Goal: Transaction & Acquisition: Download file/media

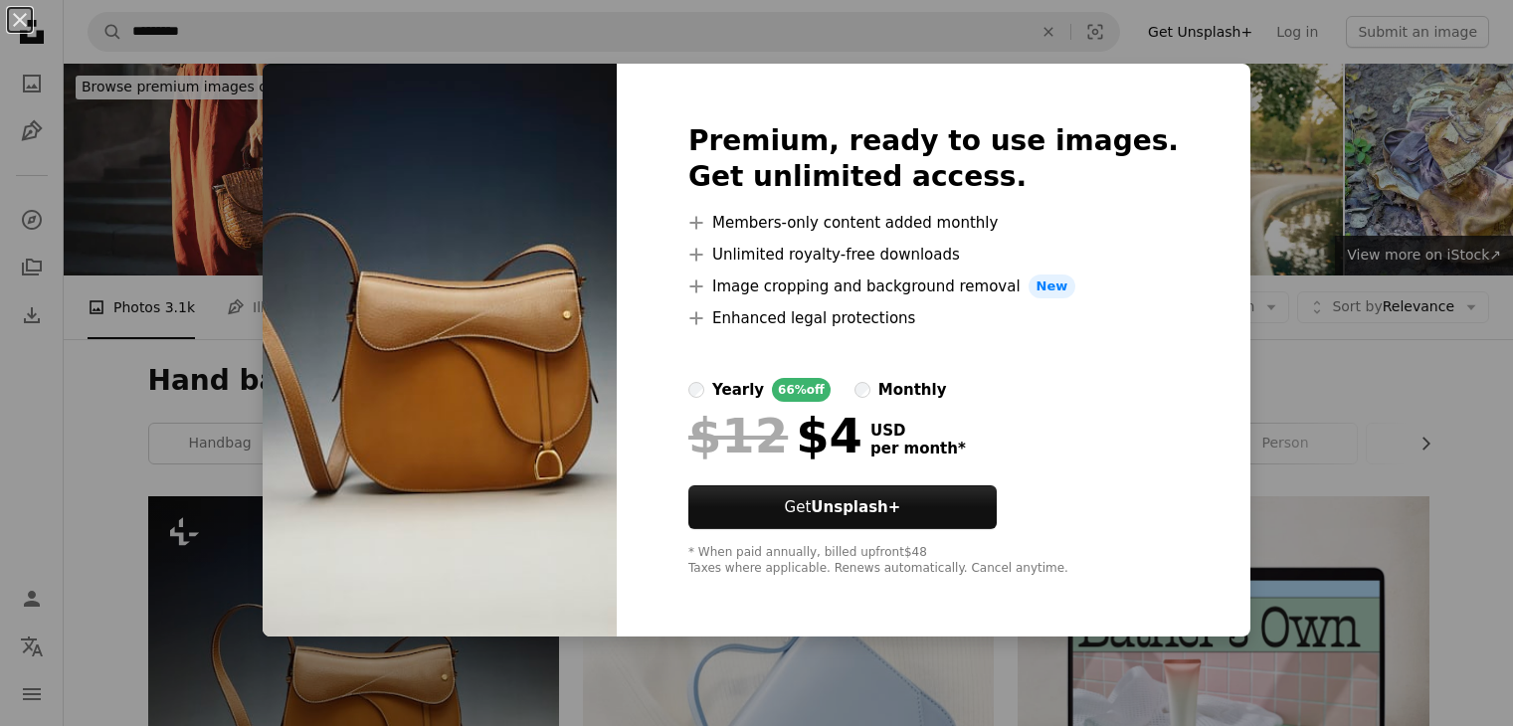
scroll to position [310, 0]
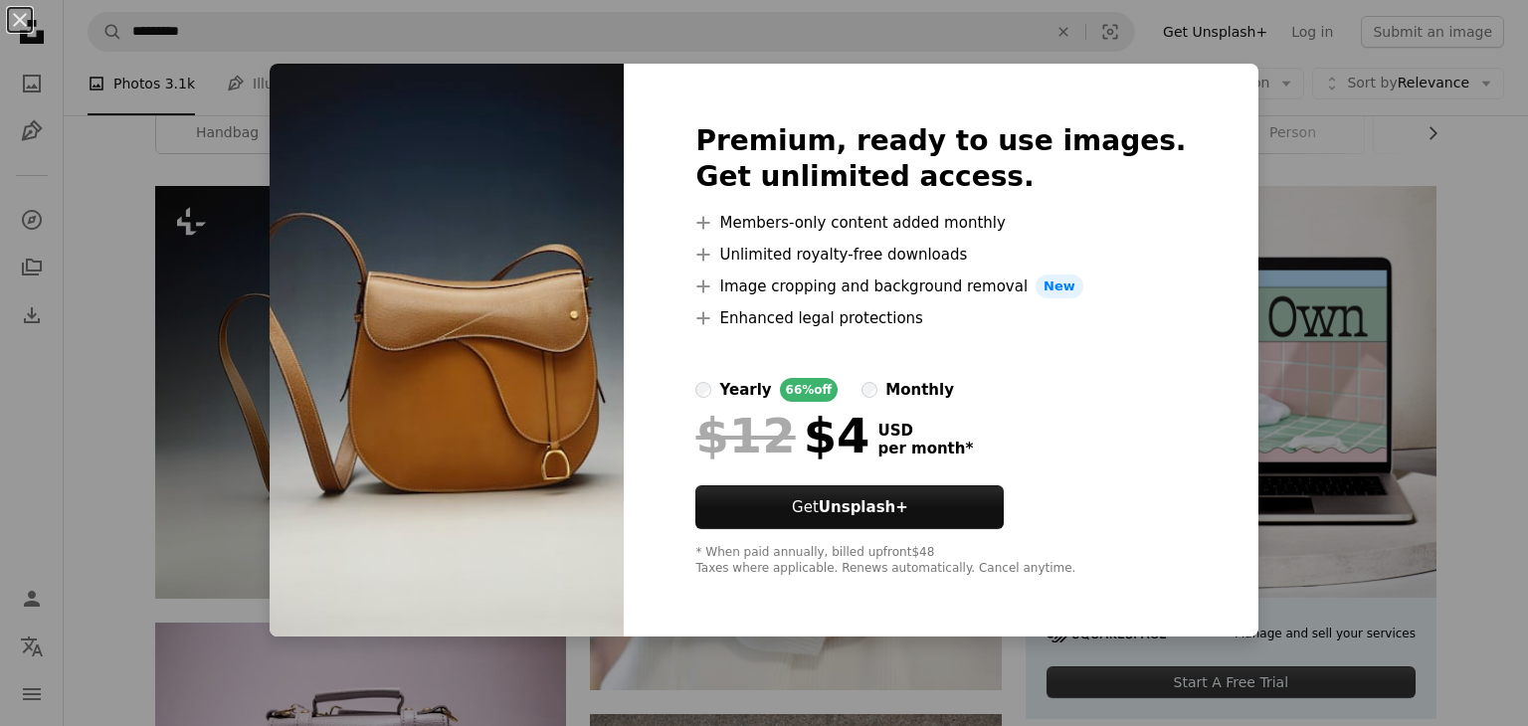
click at [1313, 216] on div "An X shape Premium, ready to use images. Get unlimited access. A plus sign Memb…" at bounding box center [764, 363] width 1528 height 726
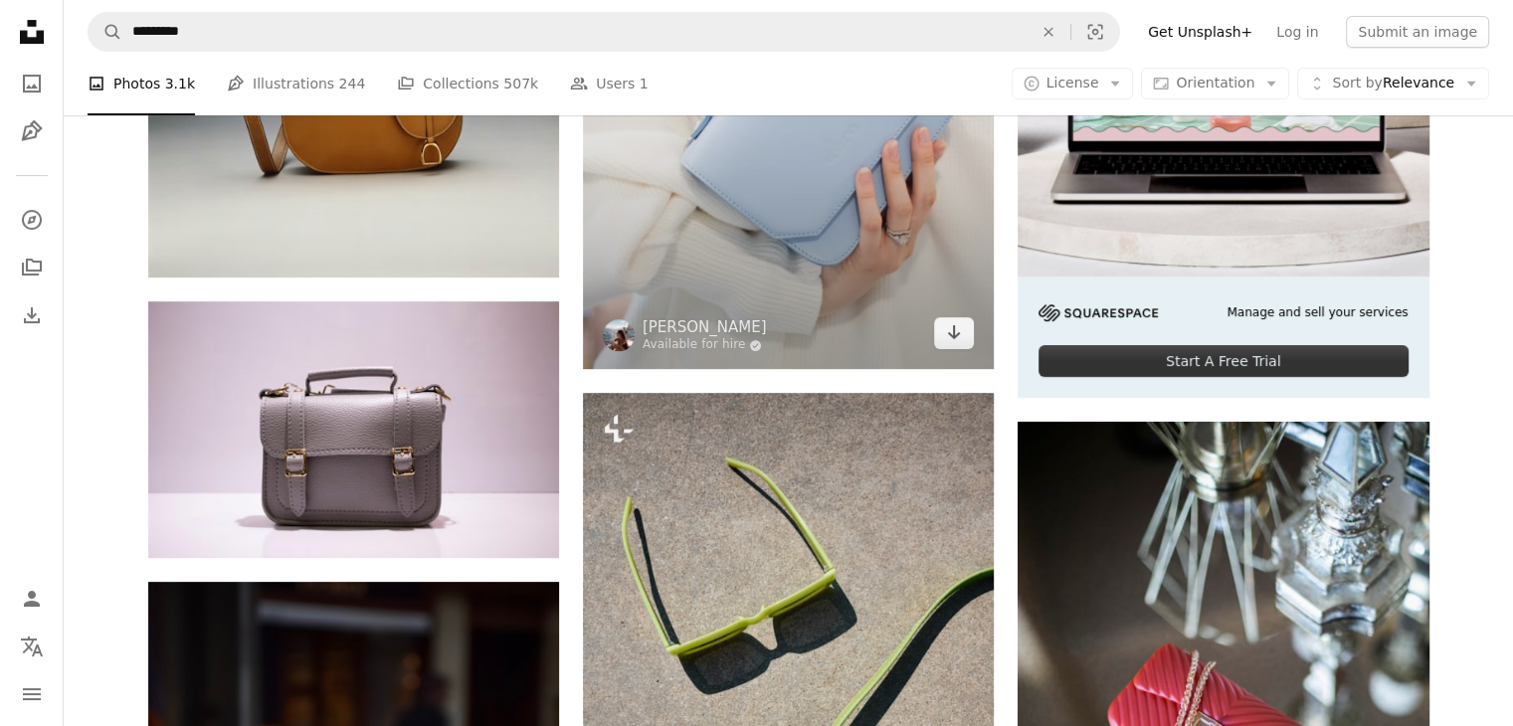
scroll to position [838, 0]
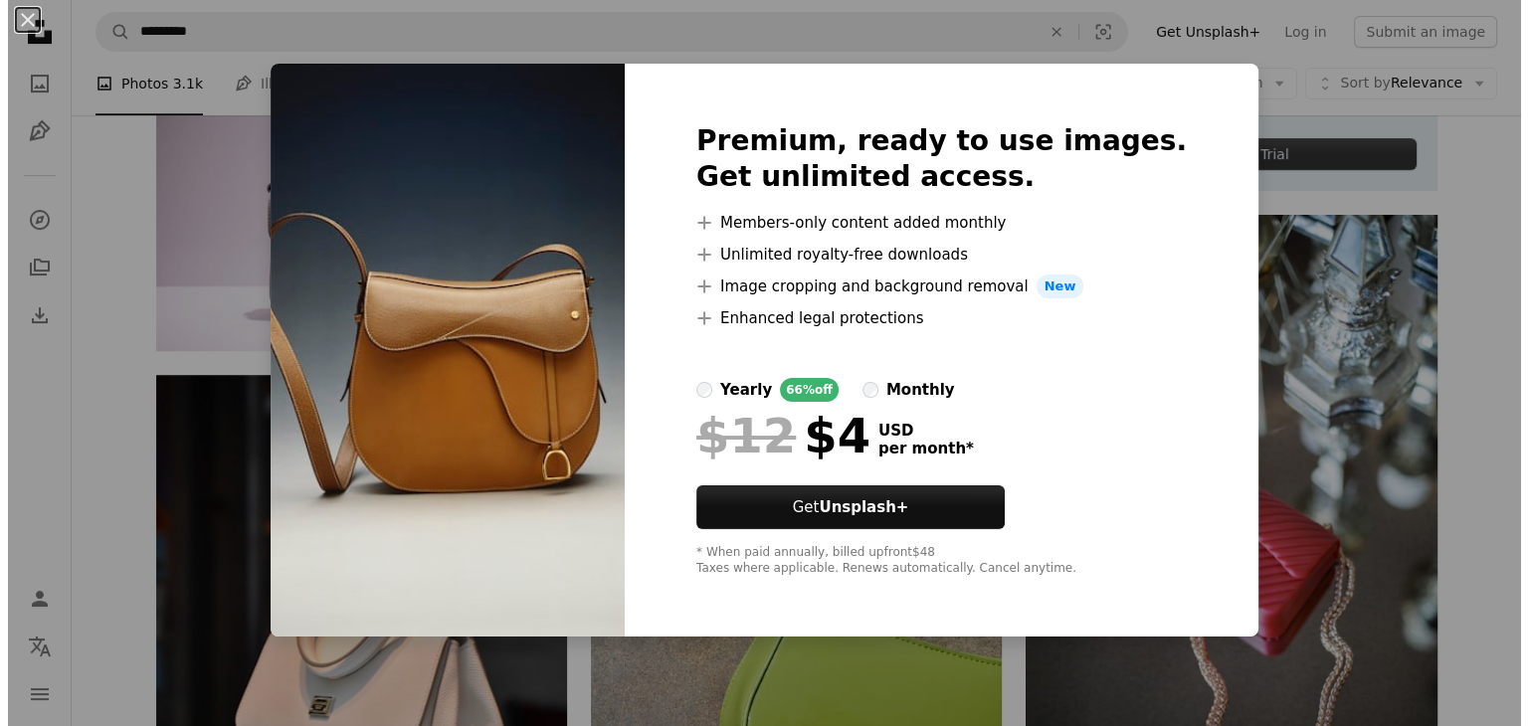
scroll to position [310, 0]
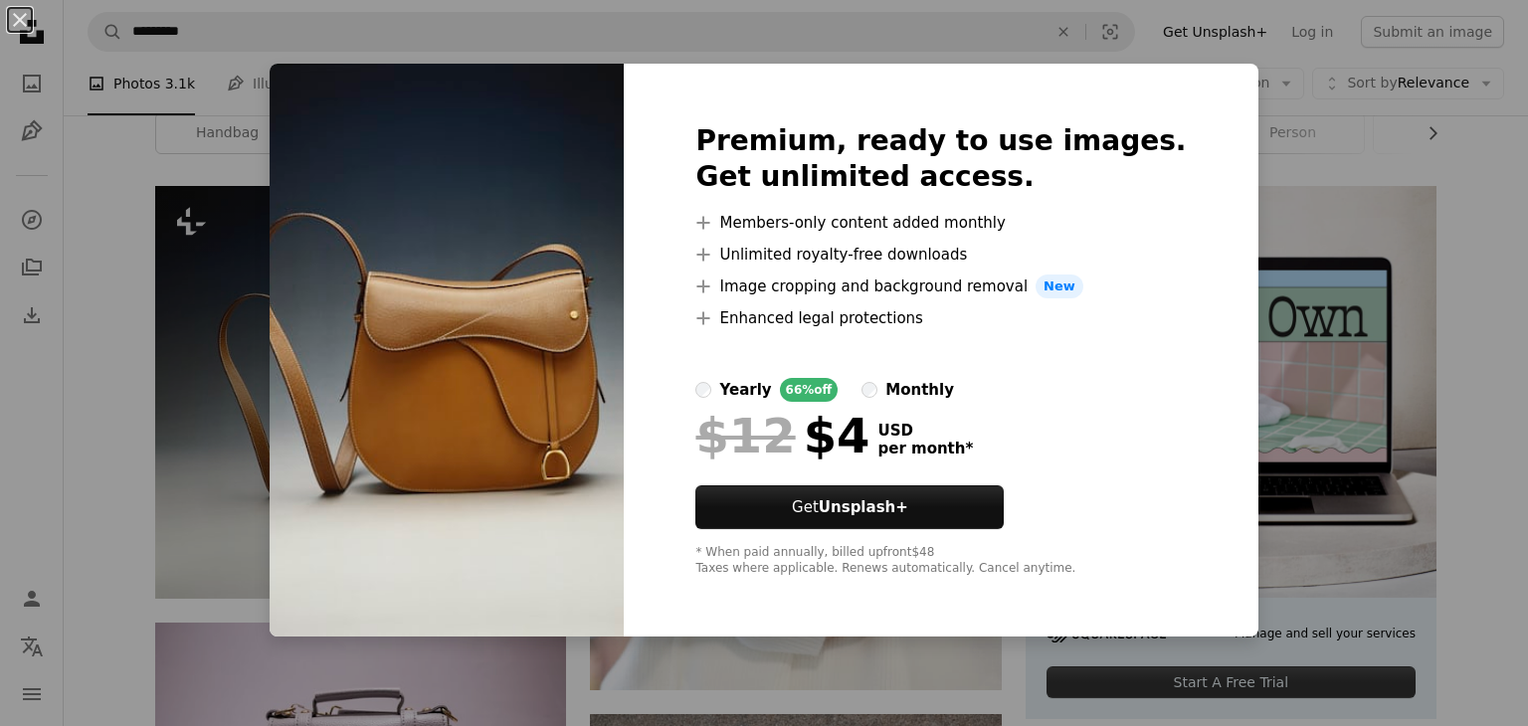
click at [1215, 203] on div "An X shape Premium, ready to use images. Get unlimited access. A plus sign Memb…" at bounding box center [764, 363] width 1528 height 726
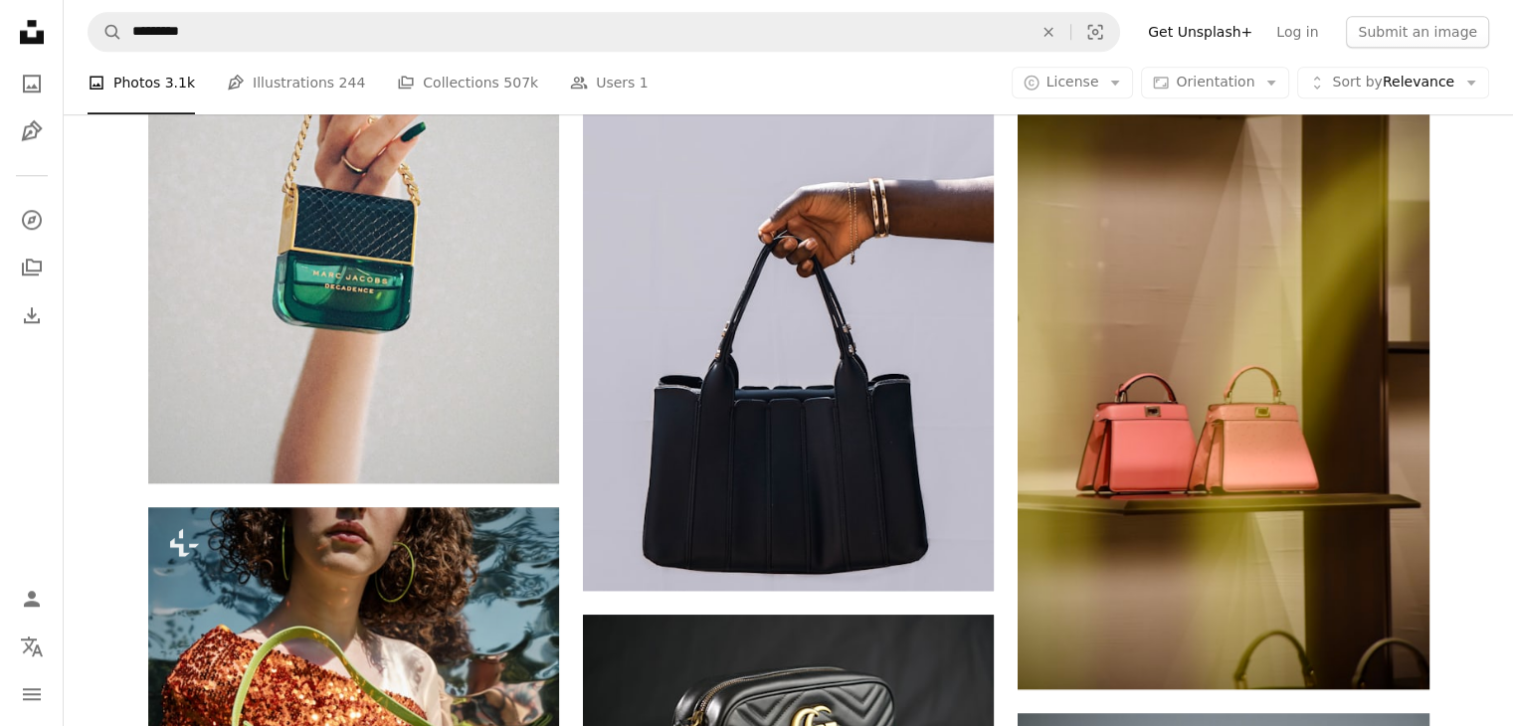
scroll to position [1920, 0]
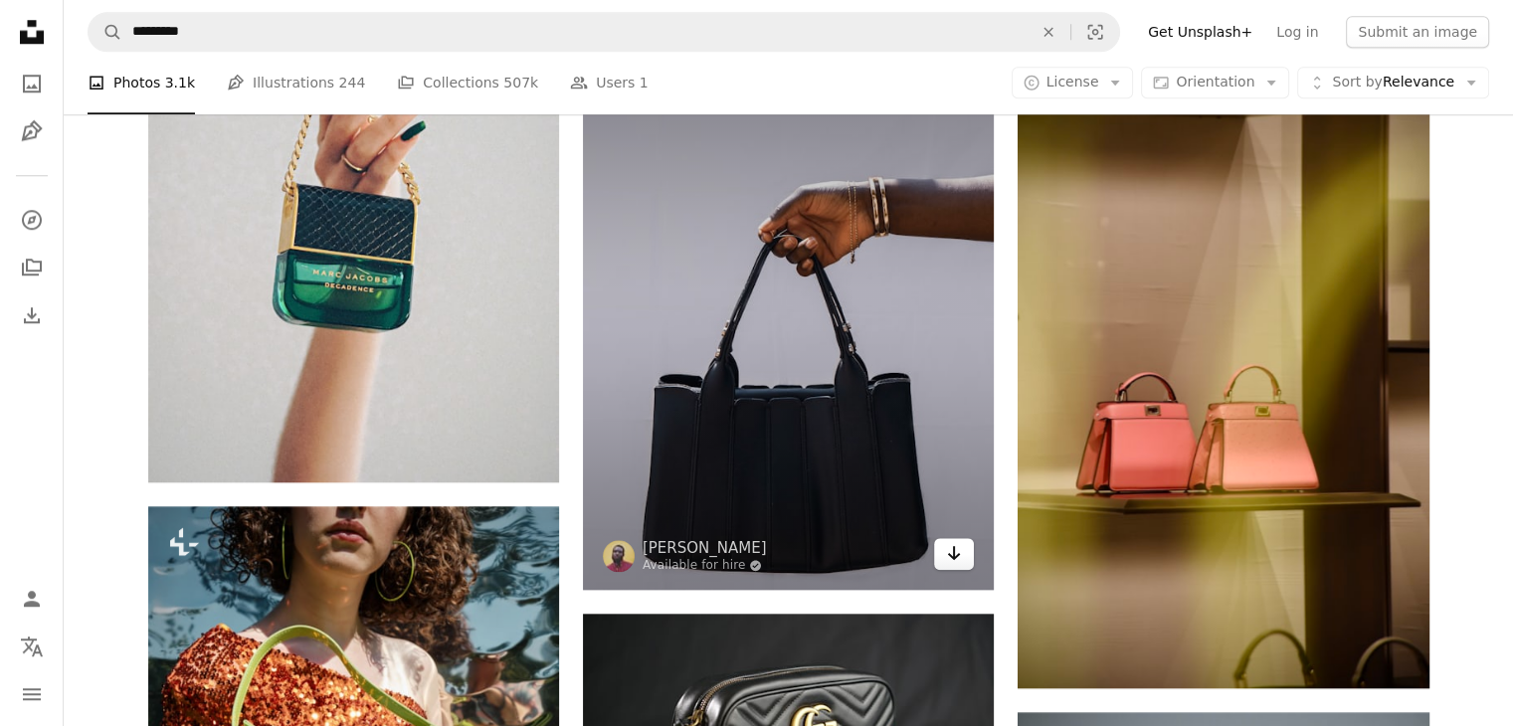
click at [958, 562] on icon "Arrow pointing down" at bounding box center [954, 553] width 16 height 24
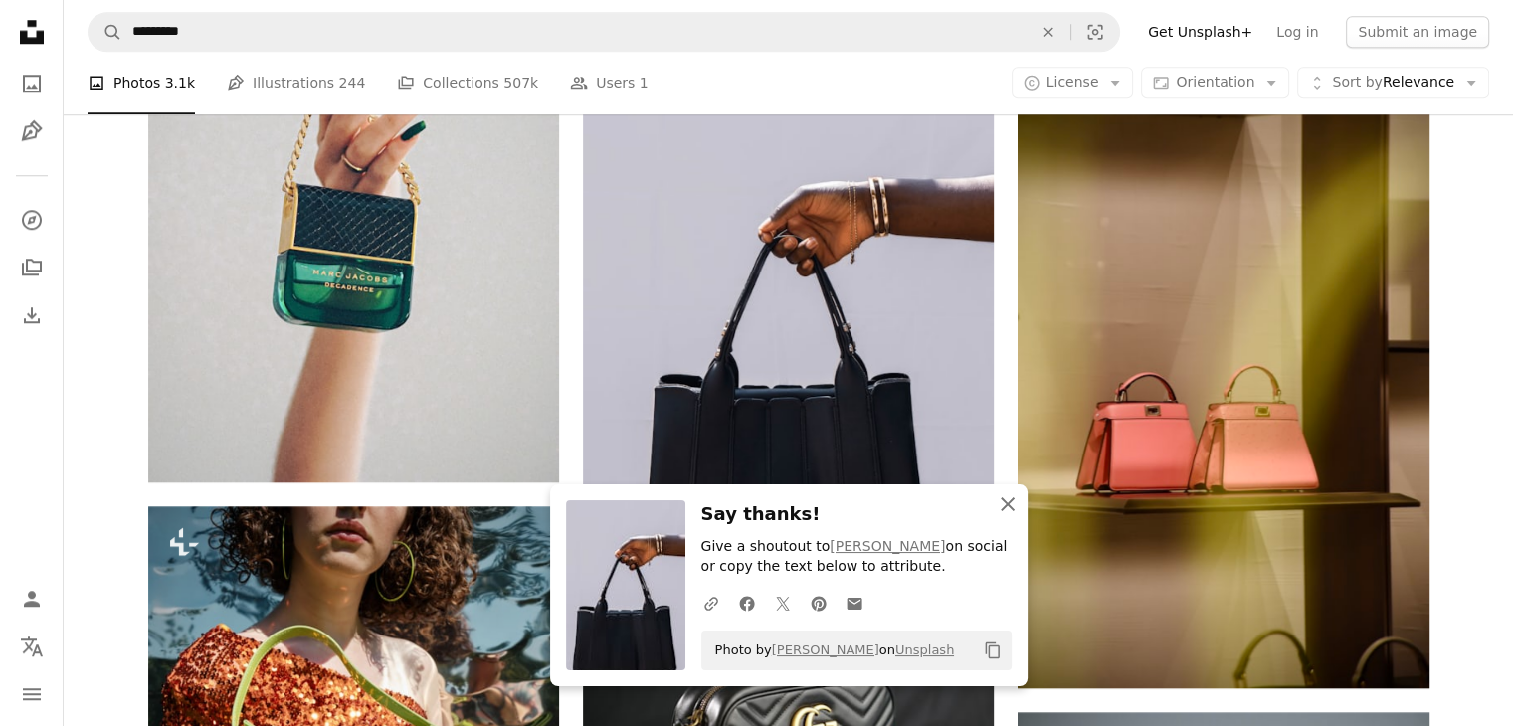
click at [1006, 507] on icon "An X shape" at bounding box center [1007, 504] width 24 height 24
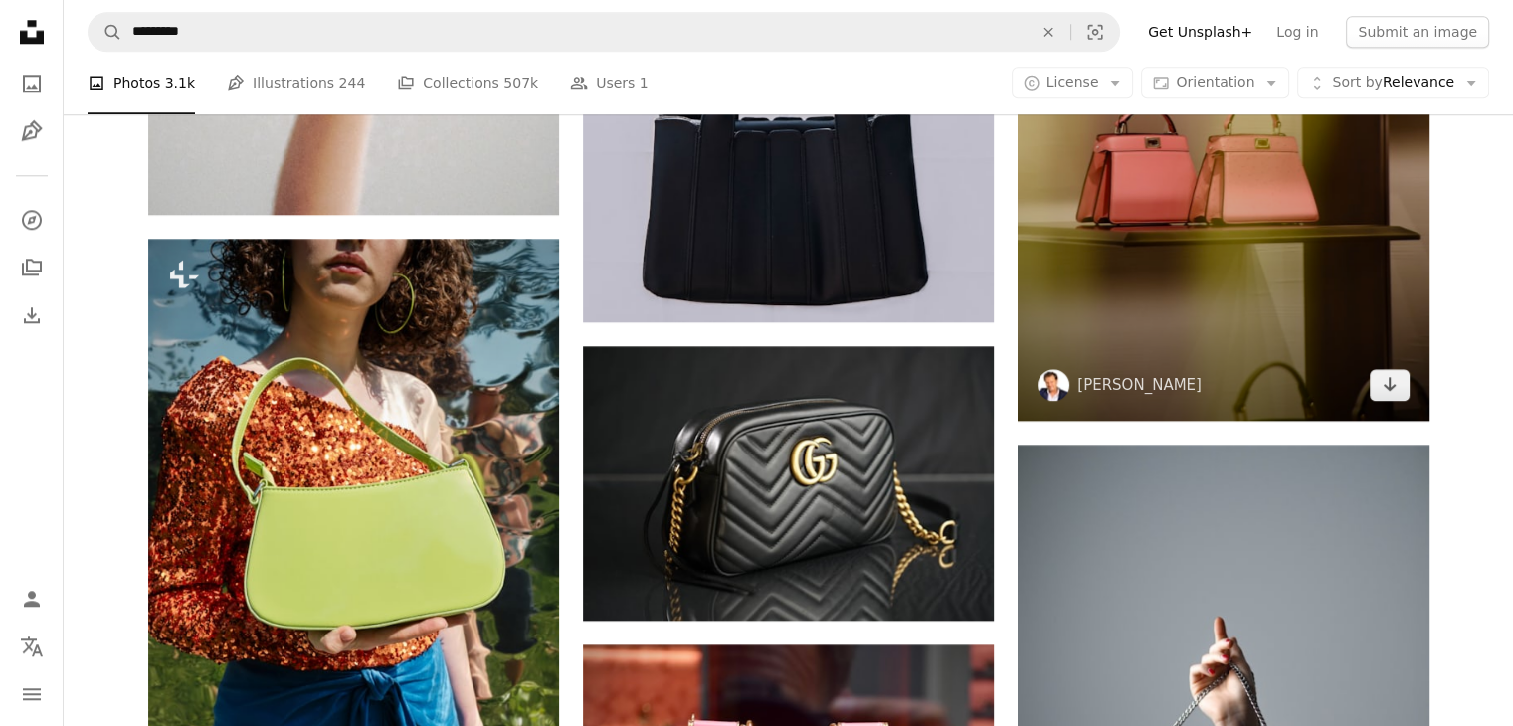
scroll to position [2188, 0]
click at [1393, 394] on icon "Arrow pointing down" at bounding box center [1389, 384] width 16 height 24
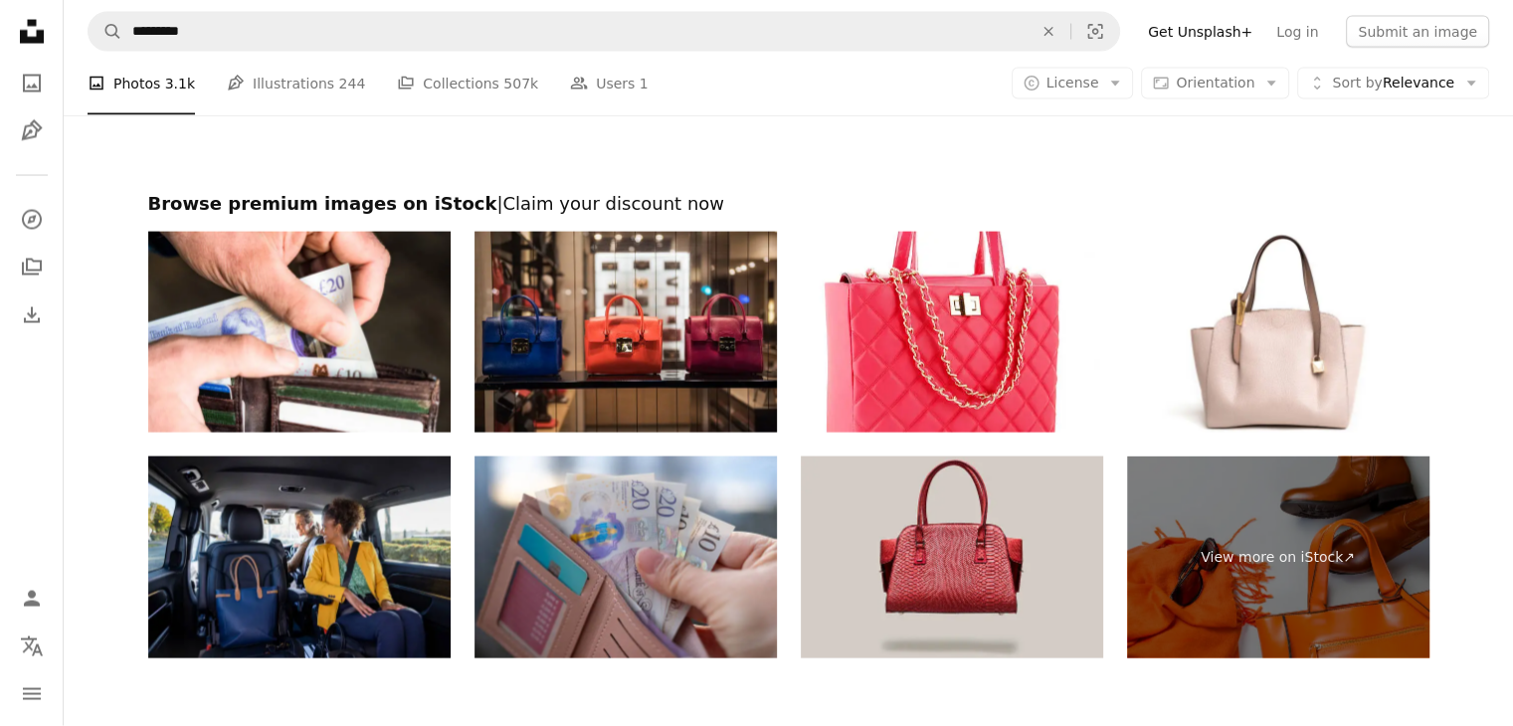
scroll to position [4099, 0]
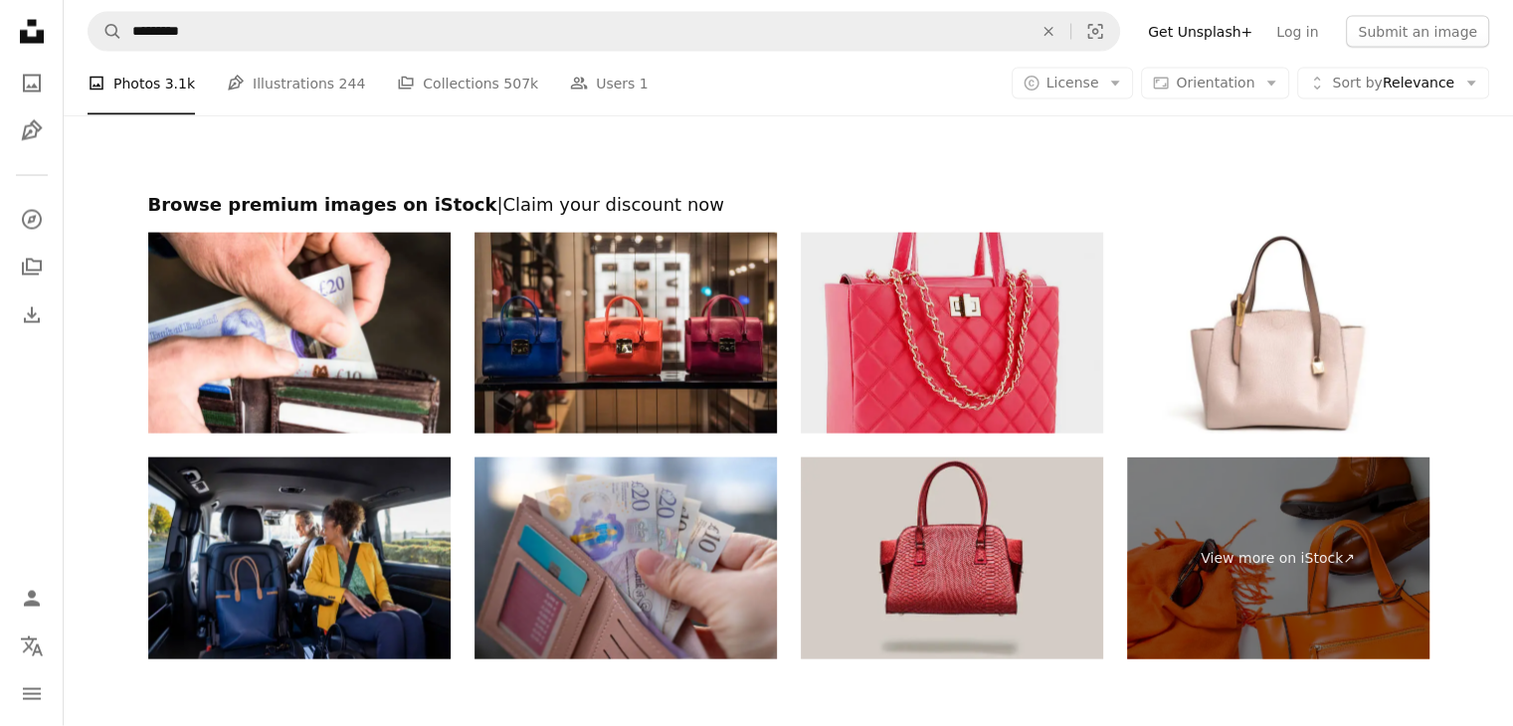
click at [1045, 347] on img at bounding box center [952, 334] width 302 height 202
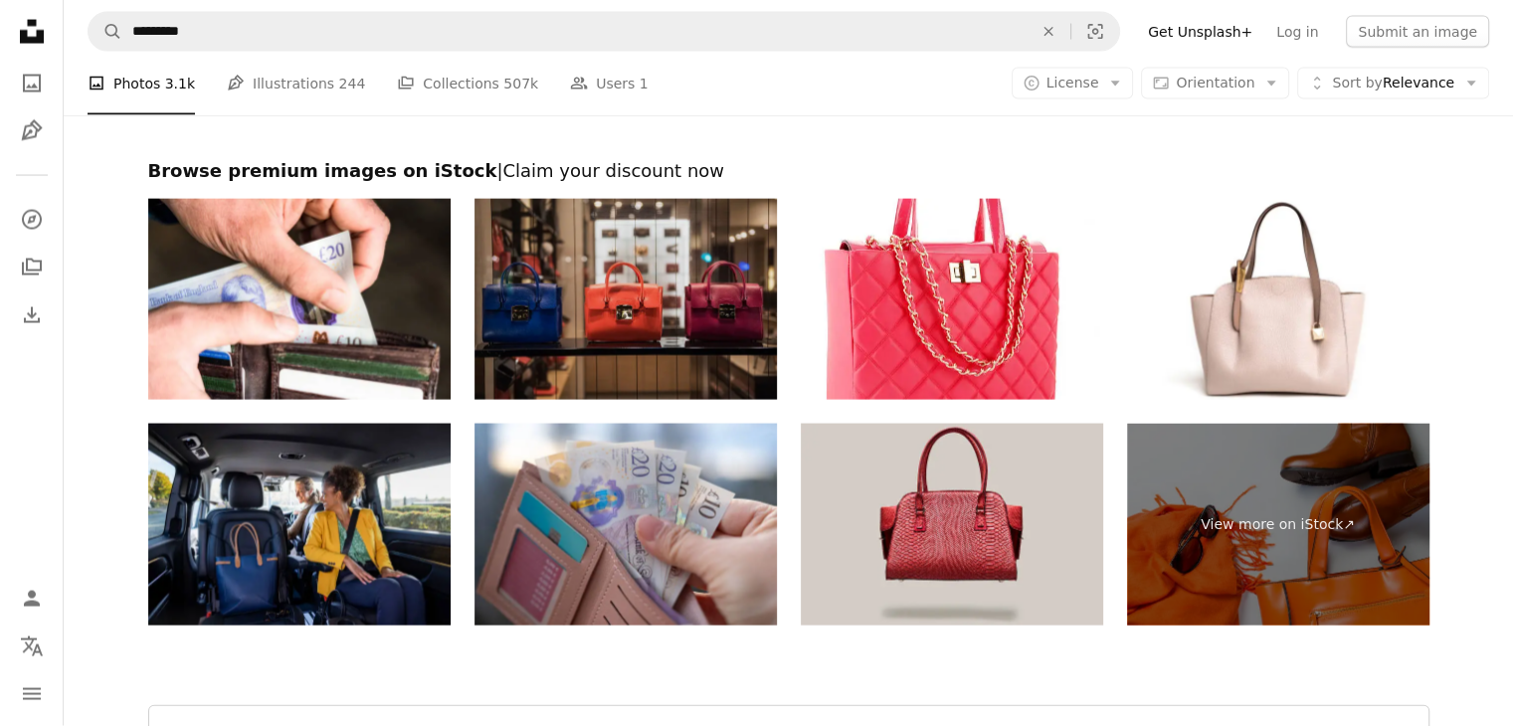
scroll to position [4129, 0]
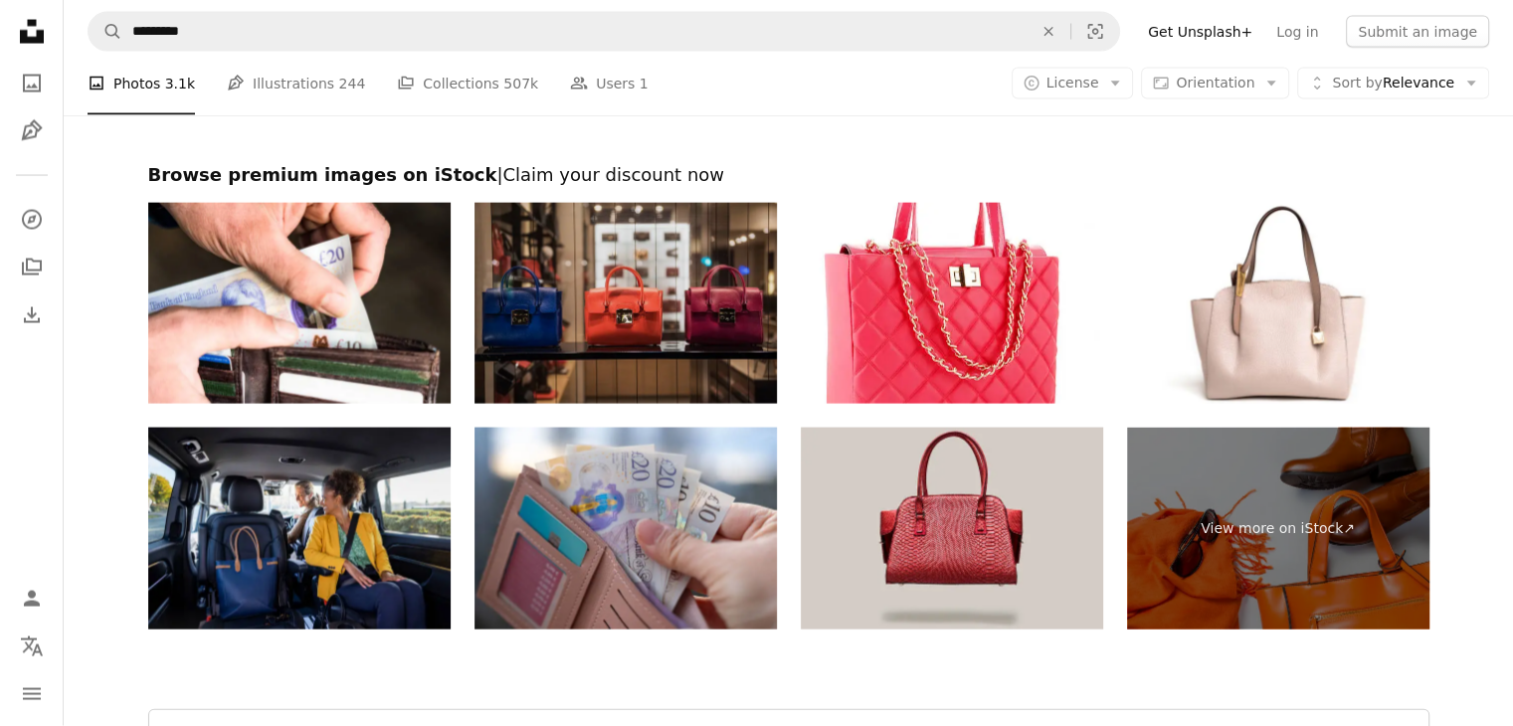
click at [546, 351] on img at bounding box center [625, 304] width 302 height 202
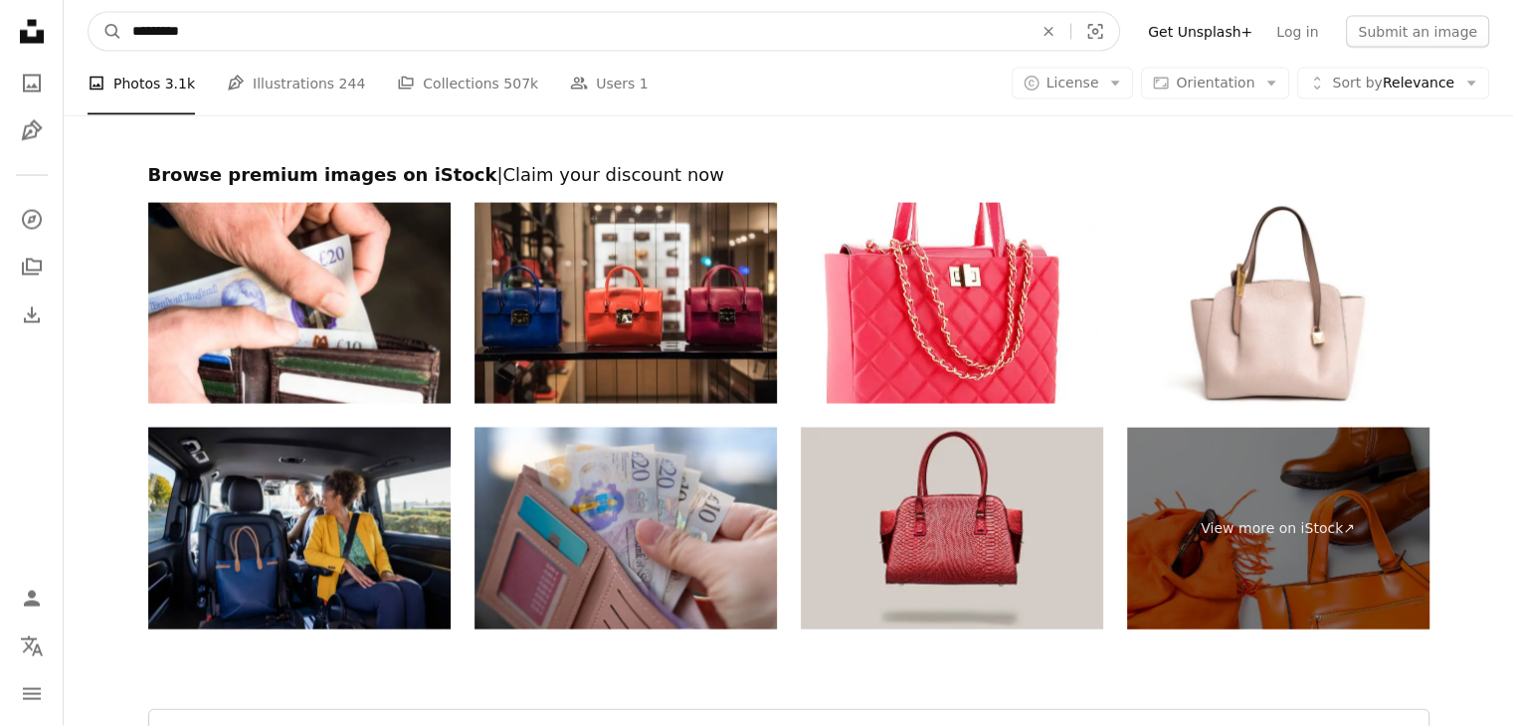
click at [541, 36] on input "*********" at bounding box center [574, 32] width 904 height 38
type input "*"
type input "******"
click at [89, 13] on button "A magnifying glass" at bounding box center [106, 32] width 34 height 38
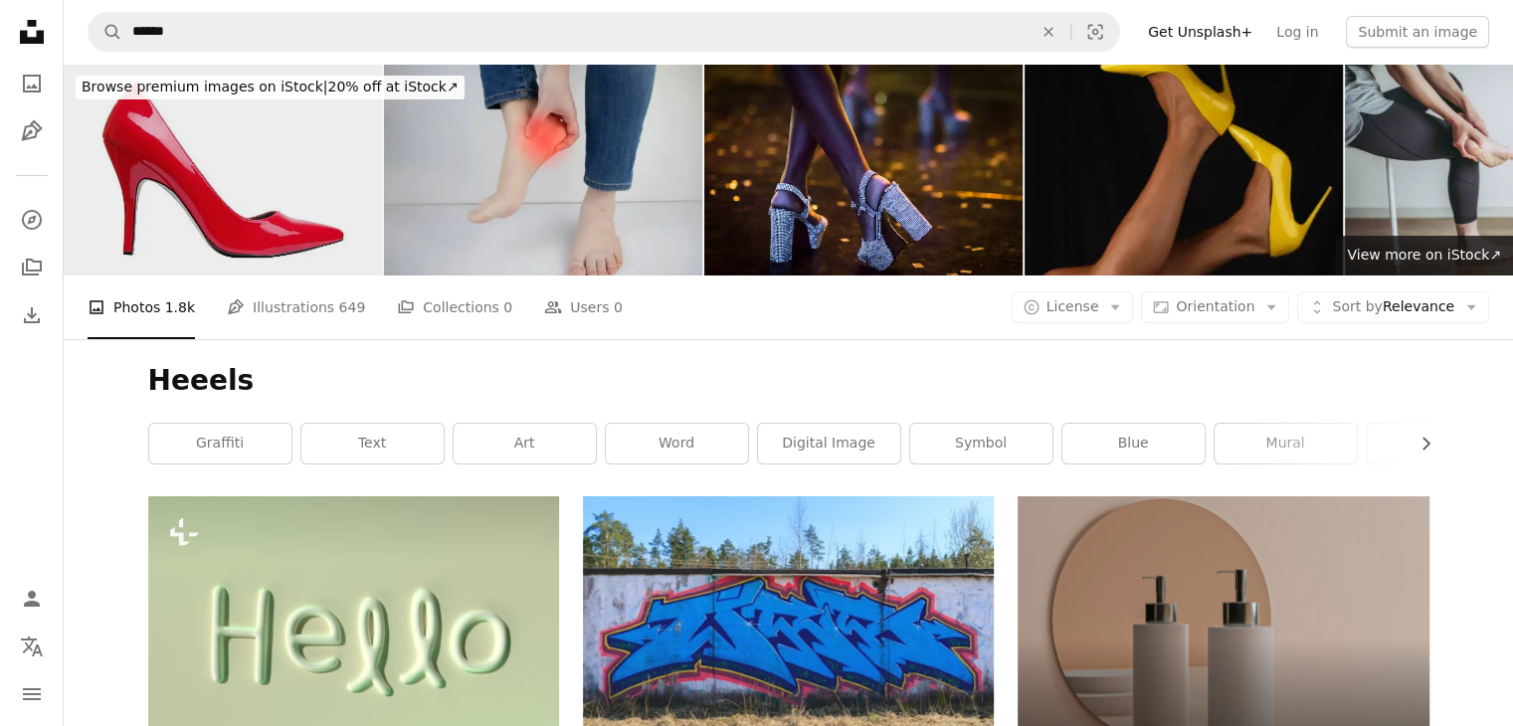
click at [299, 221] on img at bounding box center [223, 170] width 318 height 212
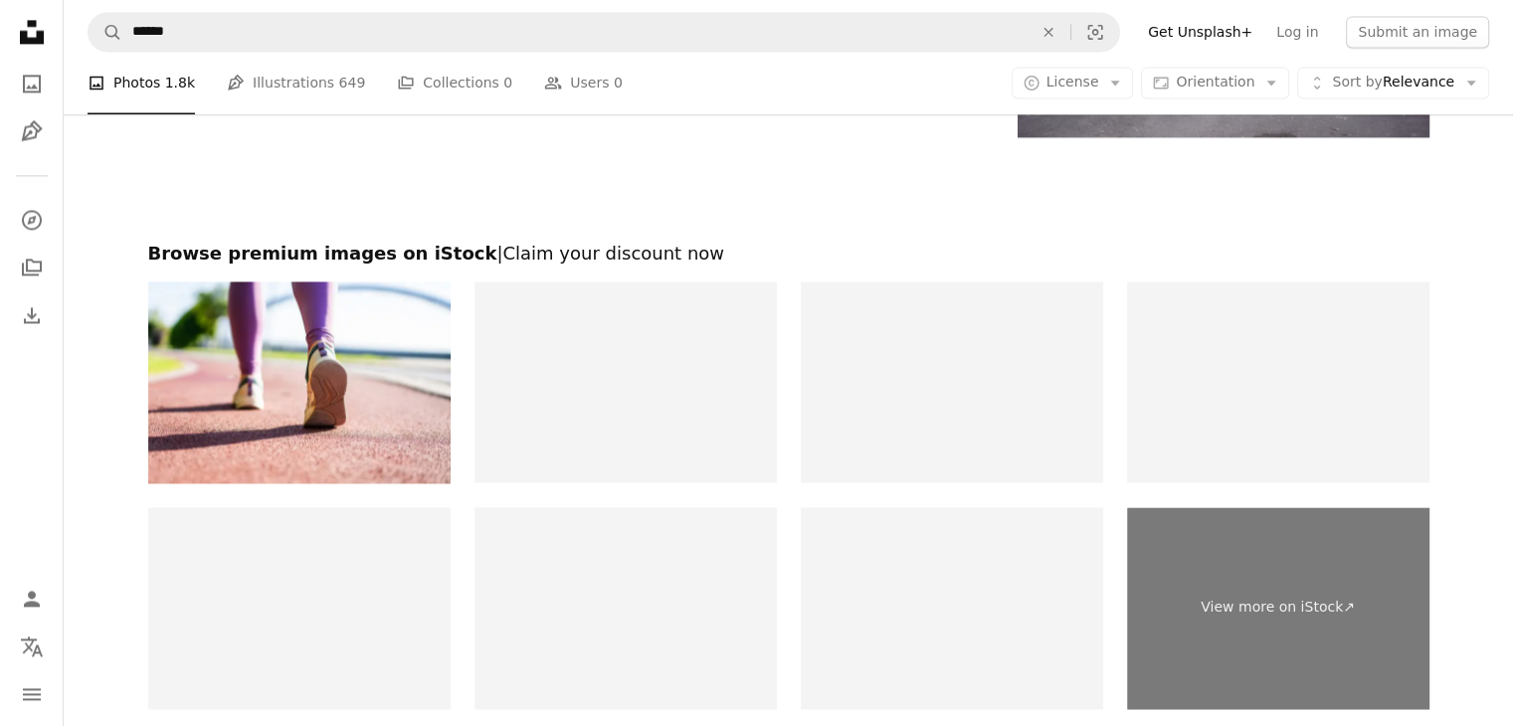
scroll to position [2986, 0]
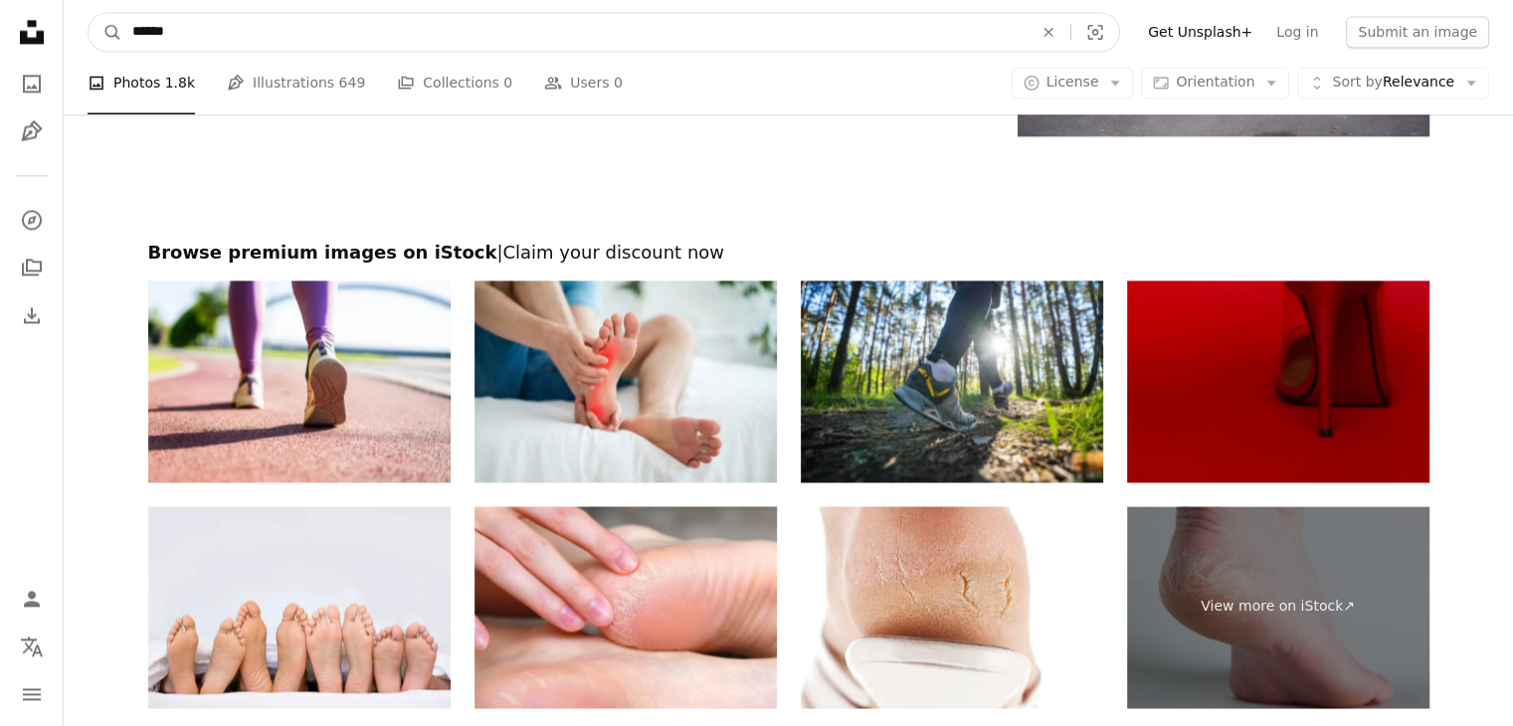
click at [268, 34] on input "******" at bounding box center [574, 32] width 904 height 38
type input "*"
type input "**********"
click at [89, 13] on button "A magnifying glass" at bounding box center [106, 32] width 34 height 38
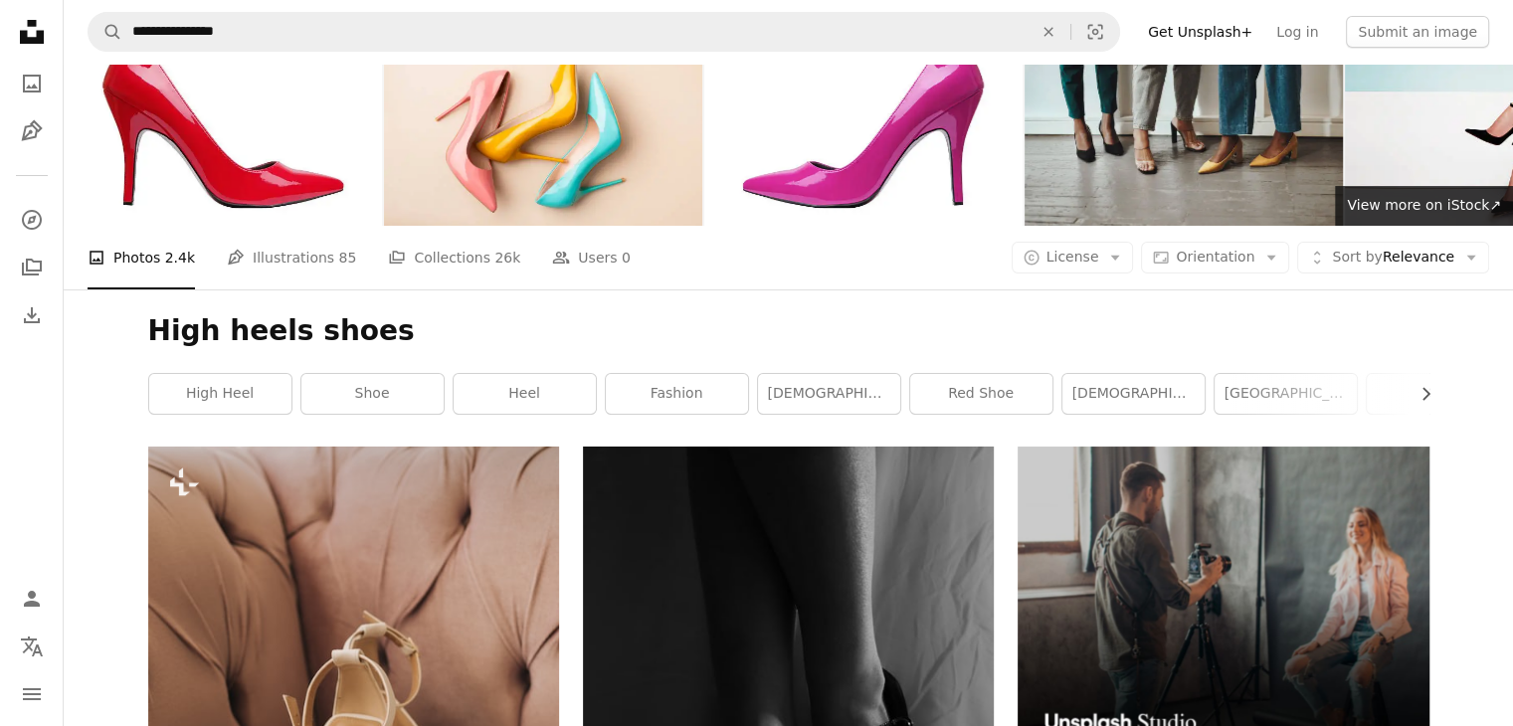
scroll to position [98, 0]
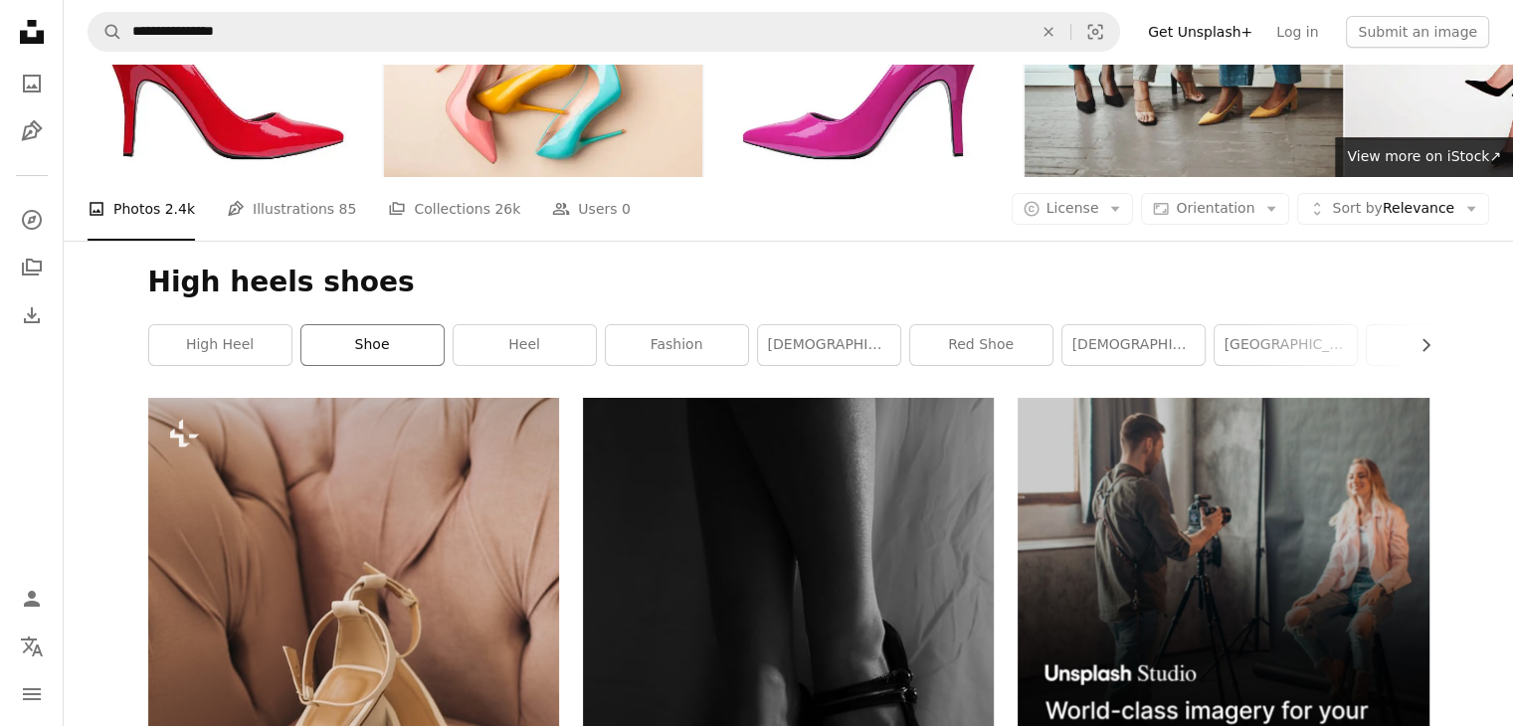
click at [351, 340] on link "shoe" at bounding box center [372, 345] width 142 height 40
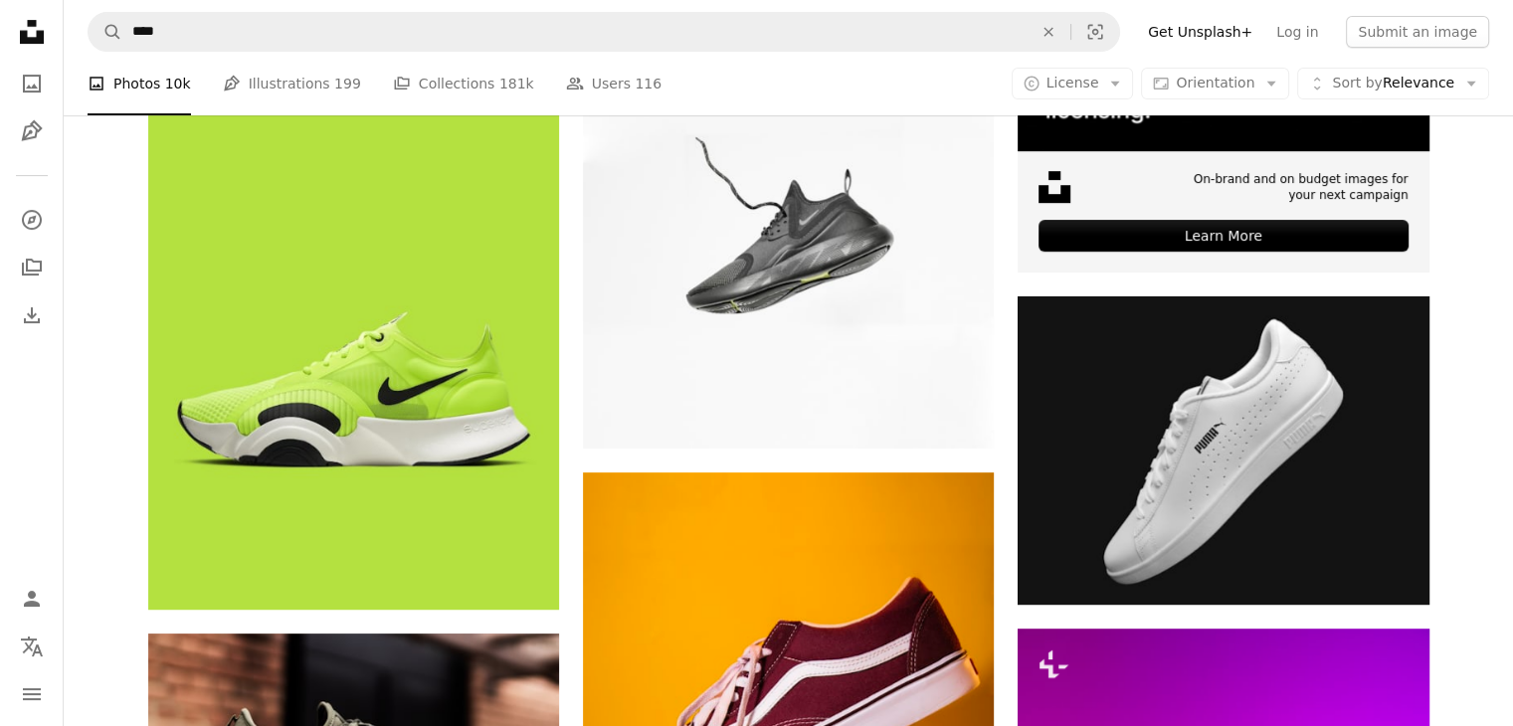
scroll to position [754, 0]
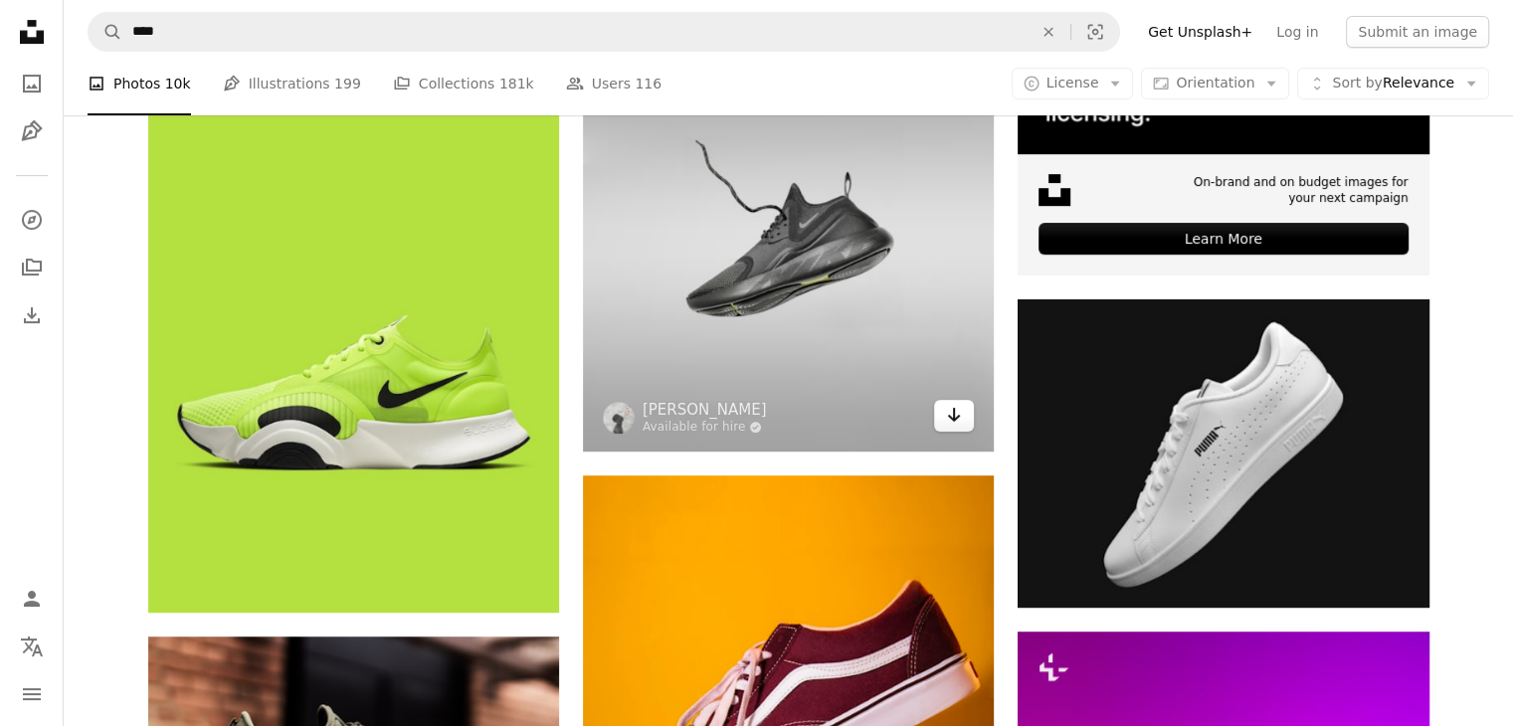
click at [948, 423] on icon "Arrow pointing down" at bounding box center [954, 415] width 16 height 24
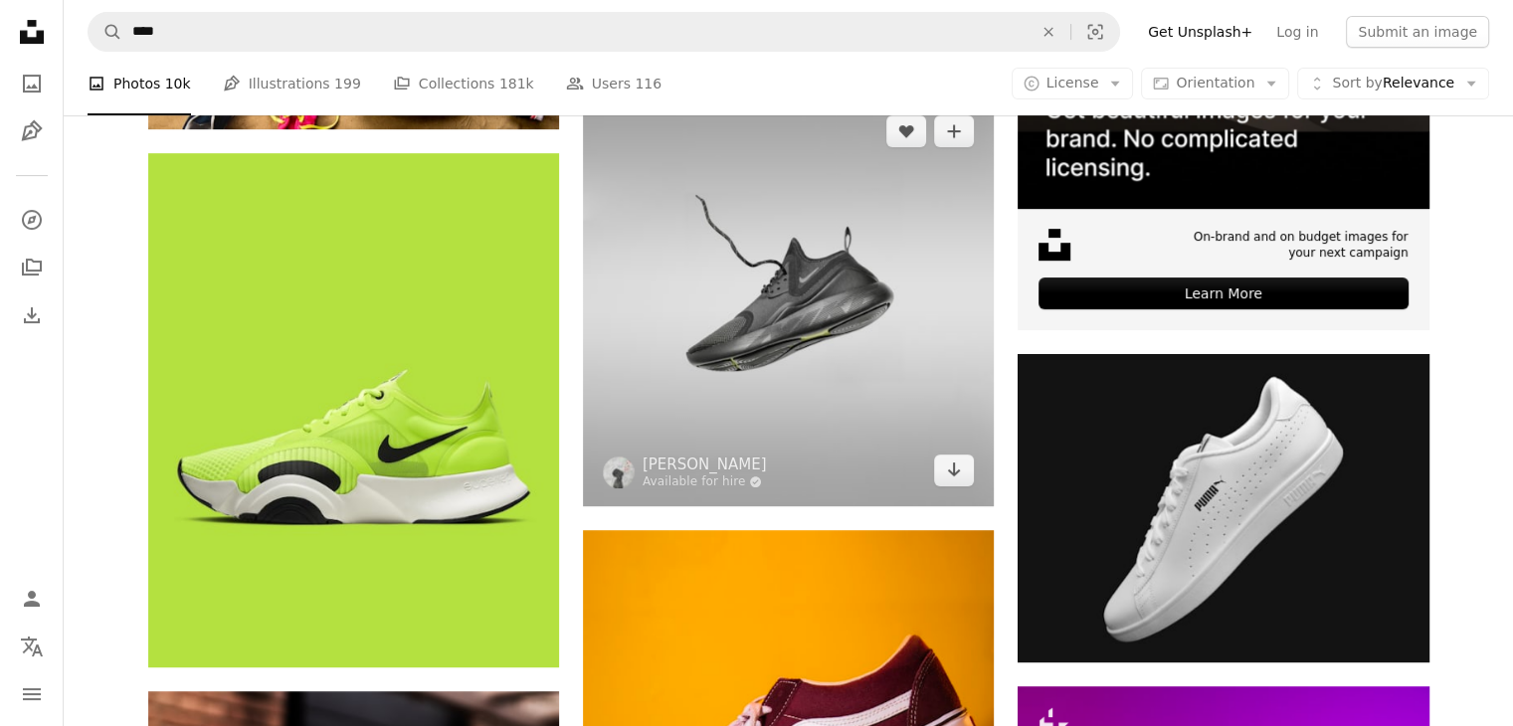
scroll to position [0, 0]
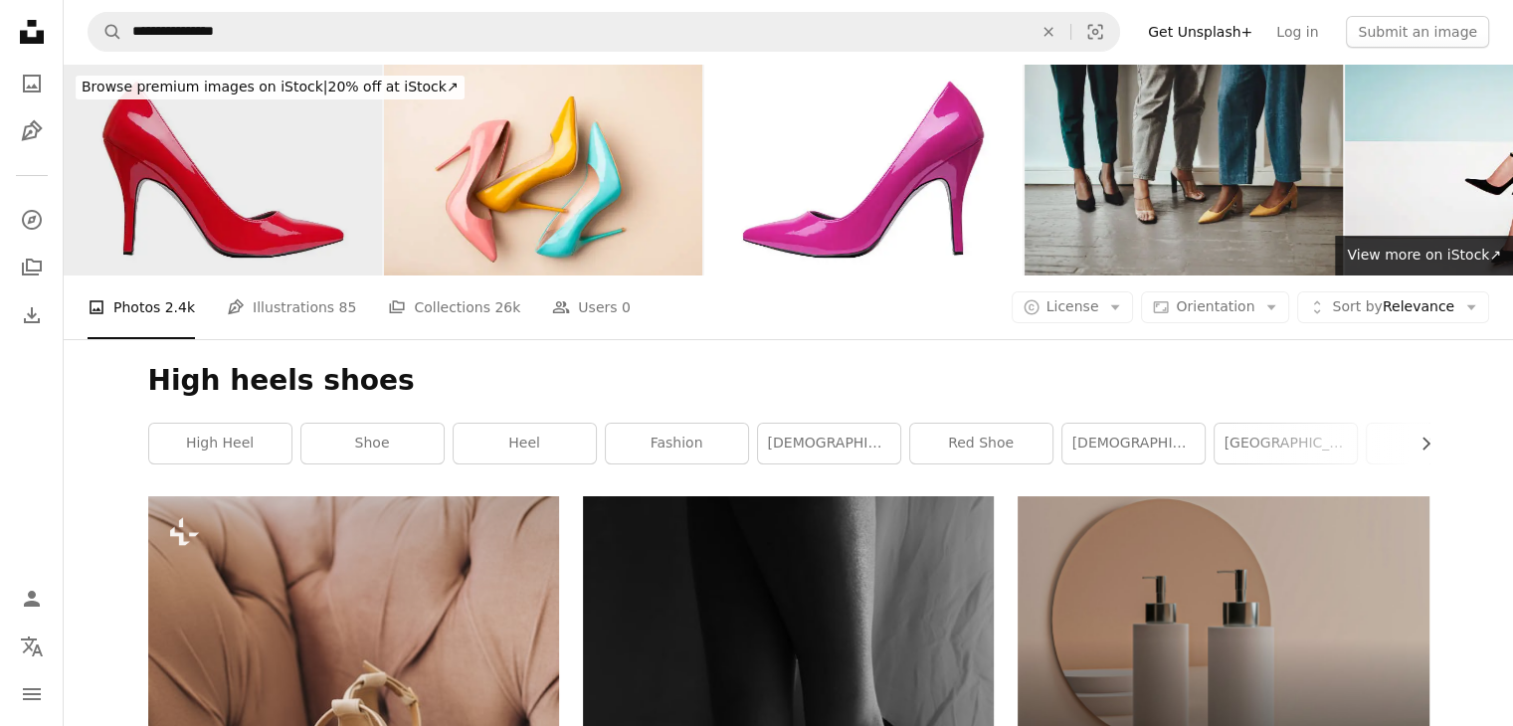
click at [332, 196] on img at bounding box center [223, 170] width 318 height 212
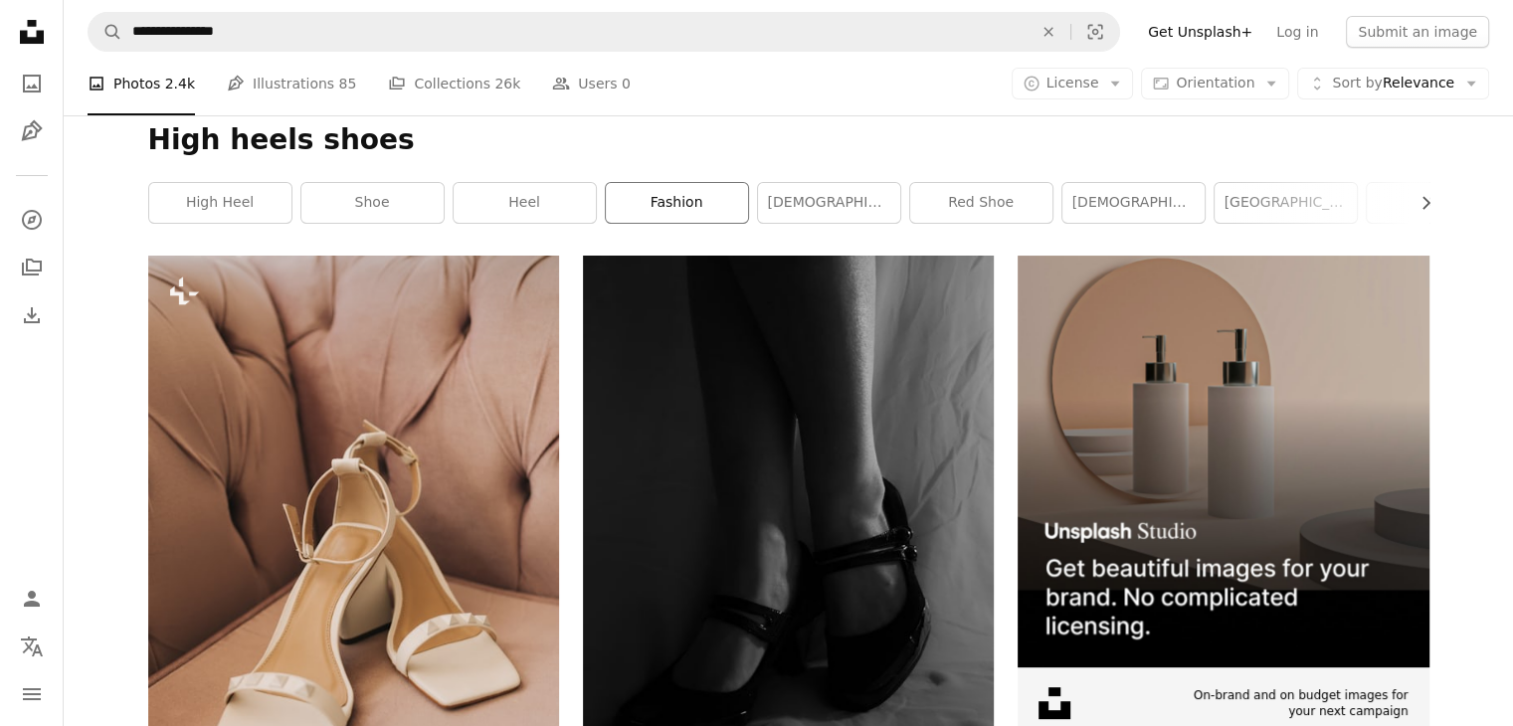
scroll to position [242, 0]
click at [960, 208] on link "red shoe" at bounding box center [981, 202] width 142 height 40
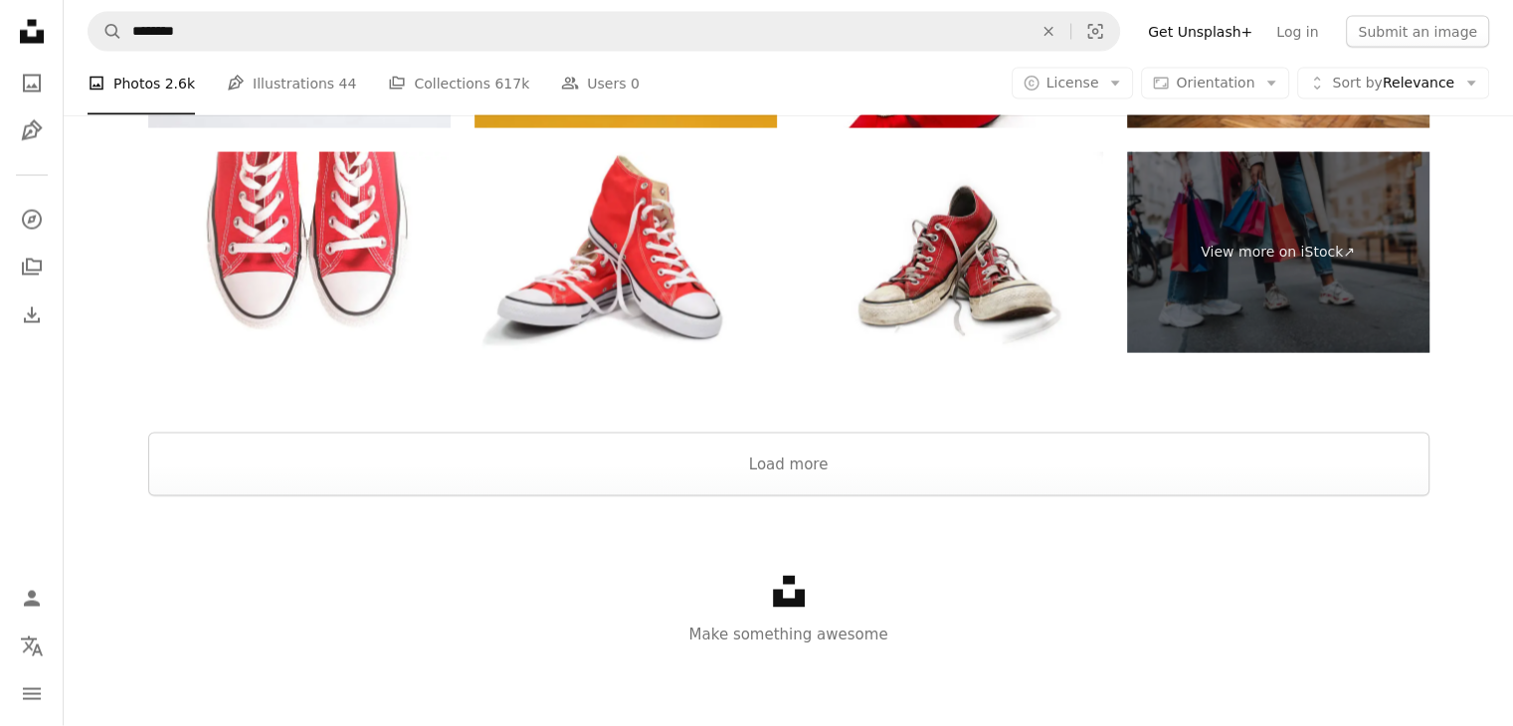
scroll to position [4015, 0]
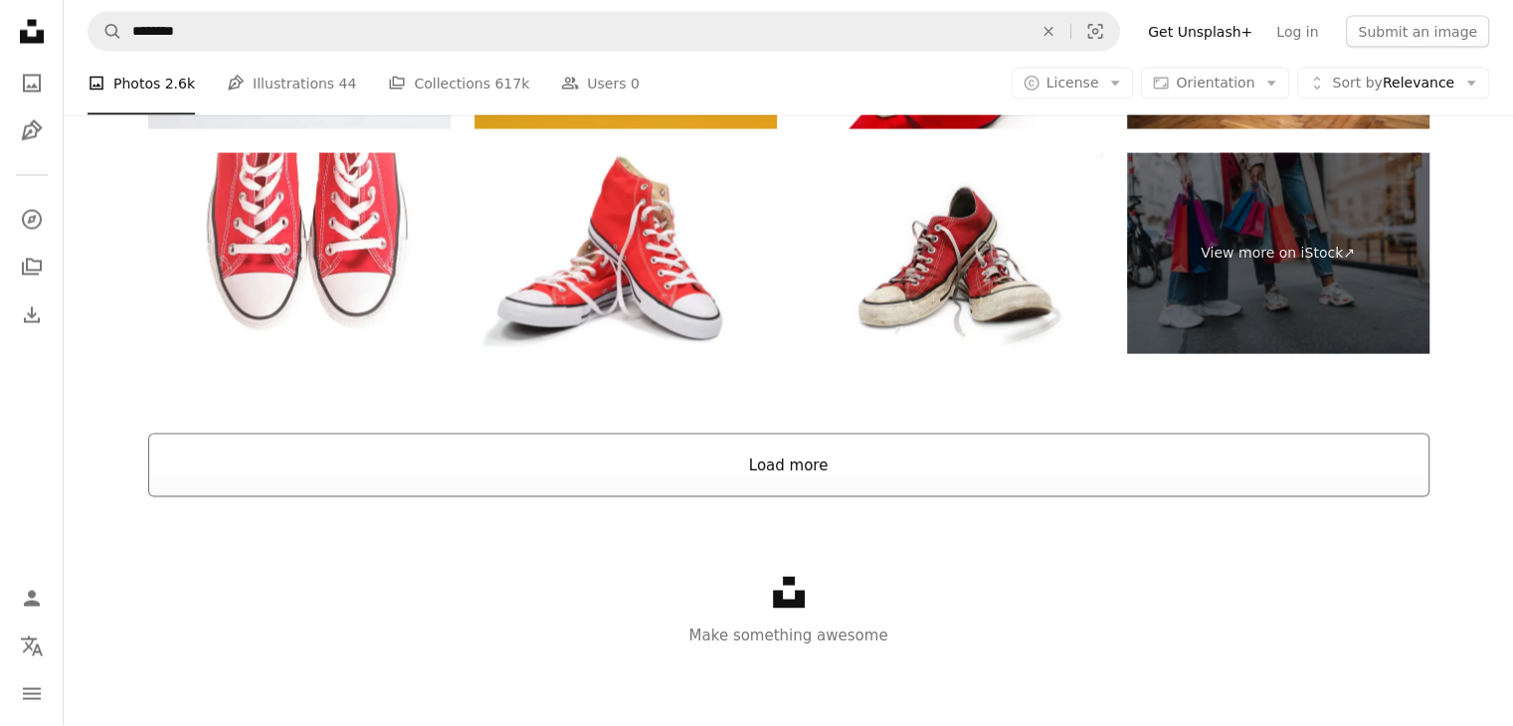
click at [796, 467] on button "Load more" at bounding box center [788, 466] width 1281 height 64
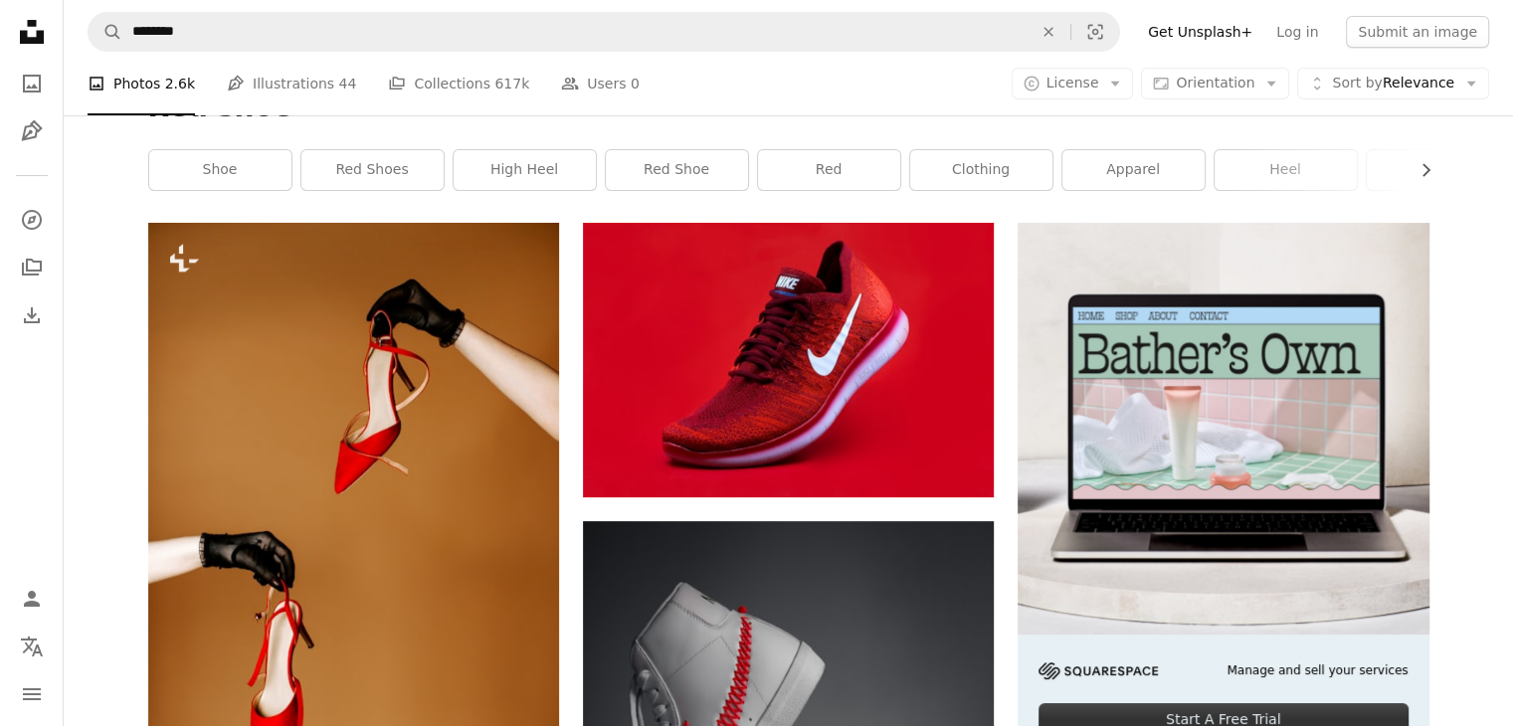
scroll to position [0, 0]
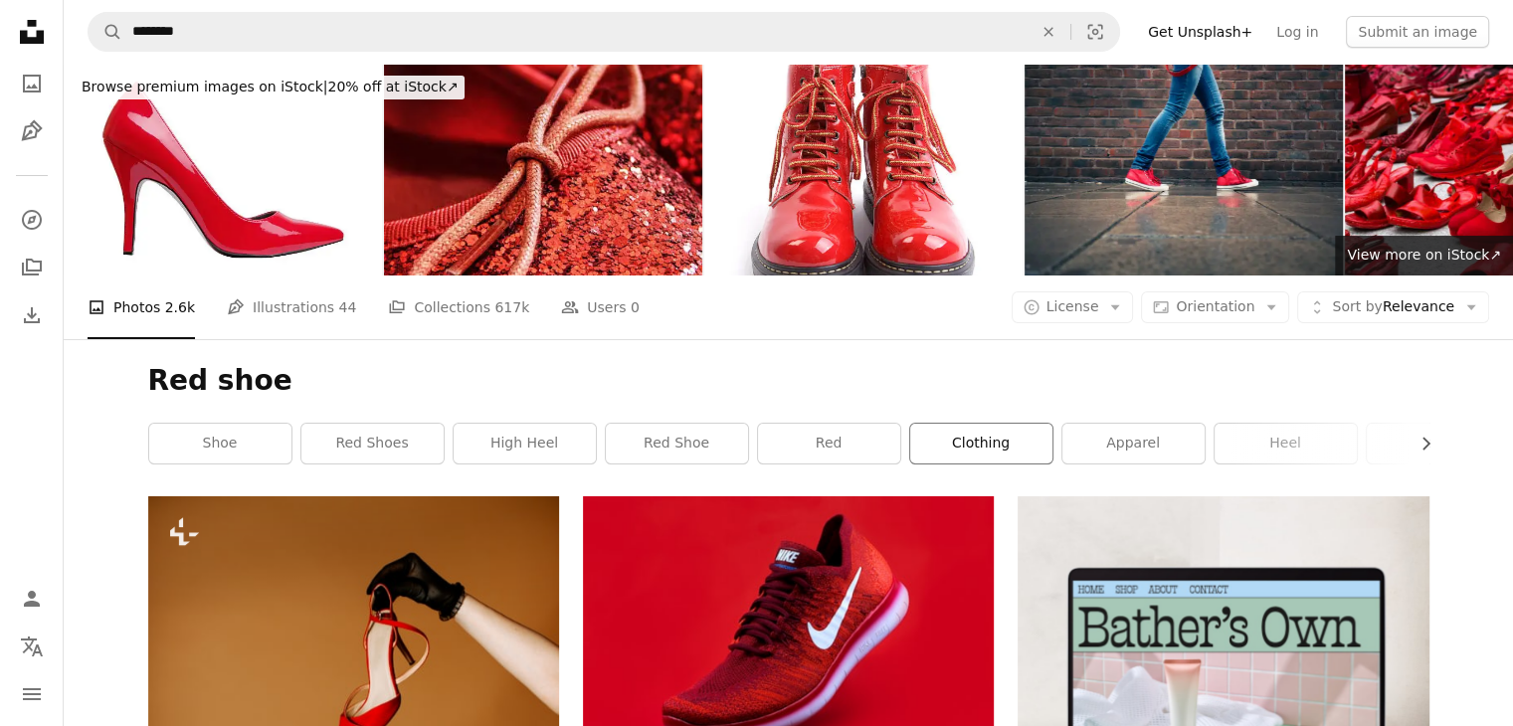
click at [981, 453] on link "clothing" at bounding box center [981, 444] width 142 height 40
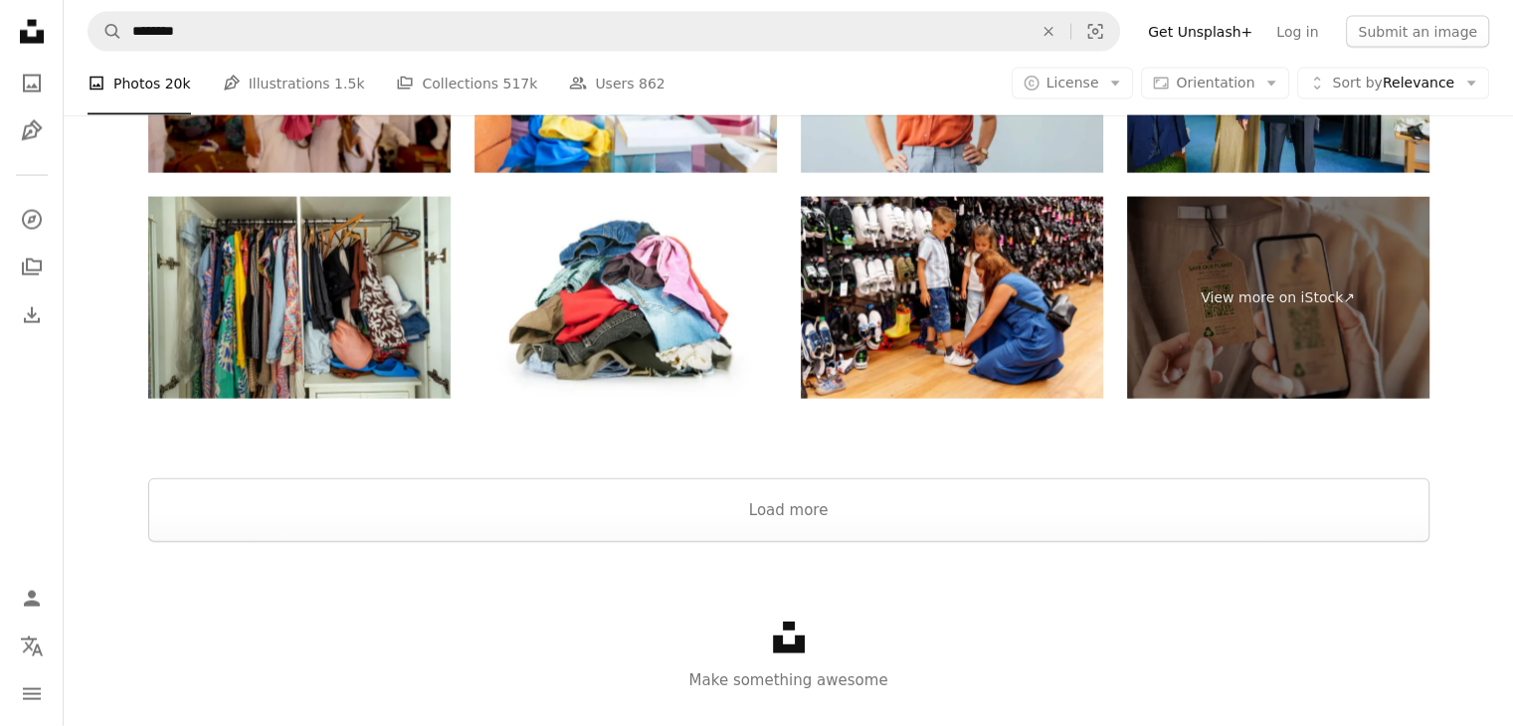
scroll to position [4352, 0]
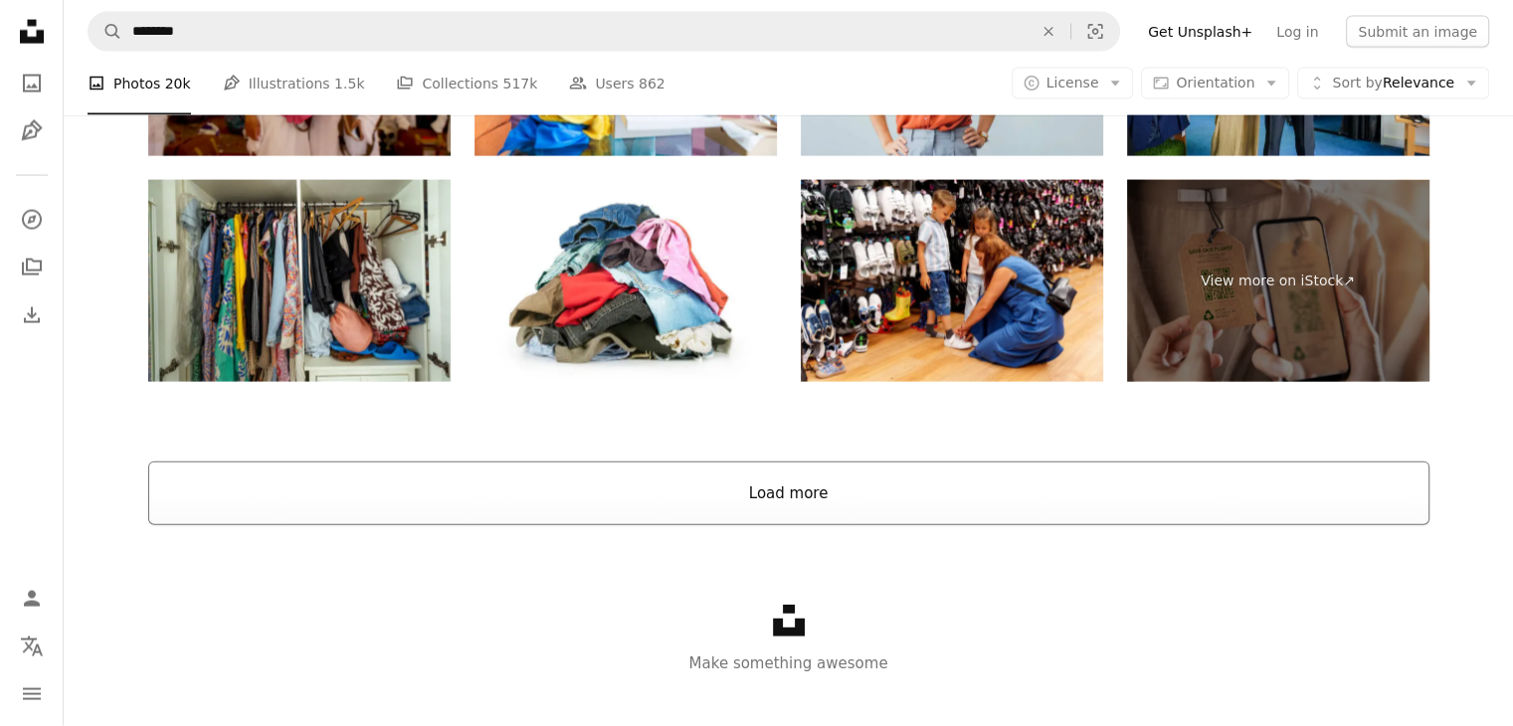
click at [786, 501] on button "Load more" at bounding box center [788, 493] width 1281 height 64
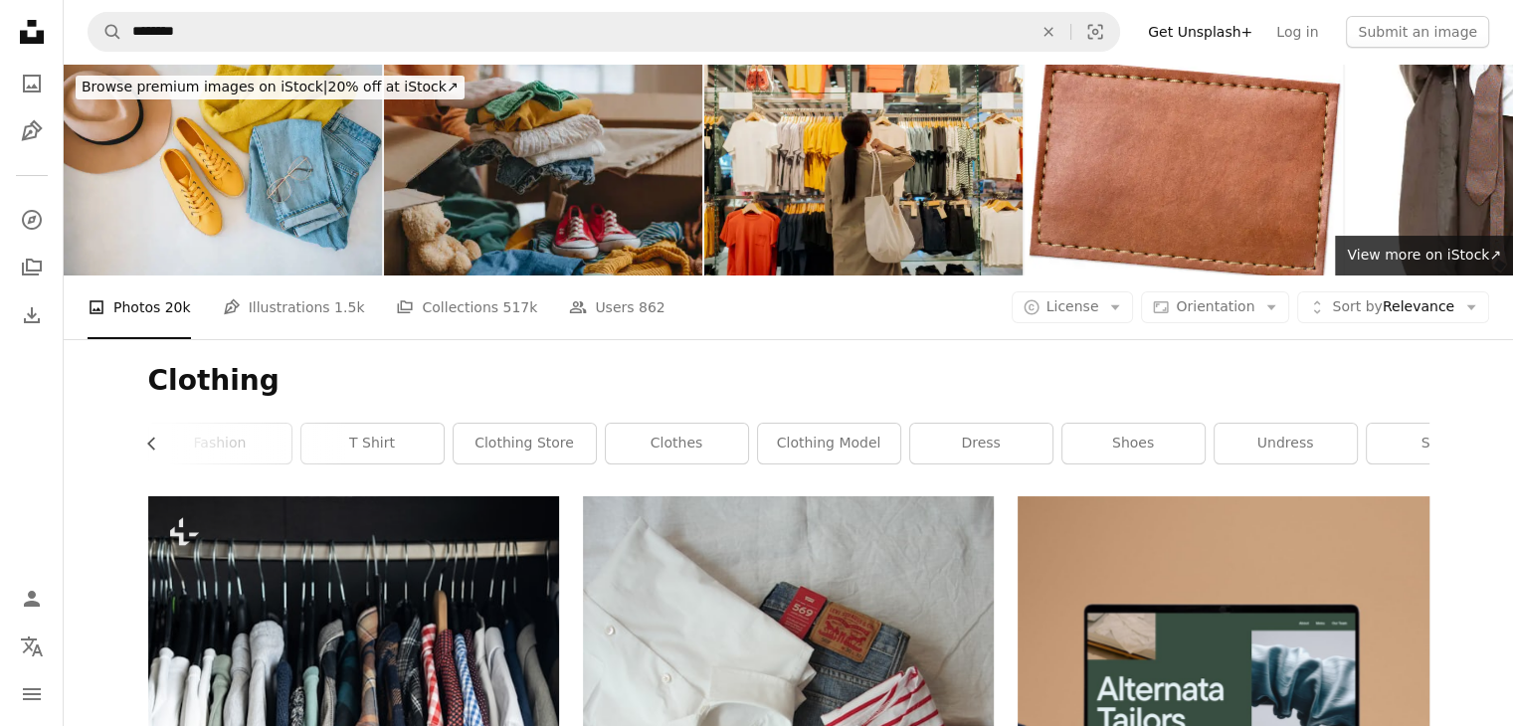
scroll to position [0, 537]
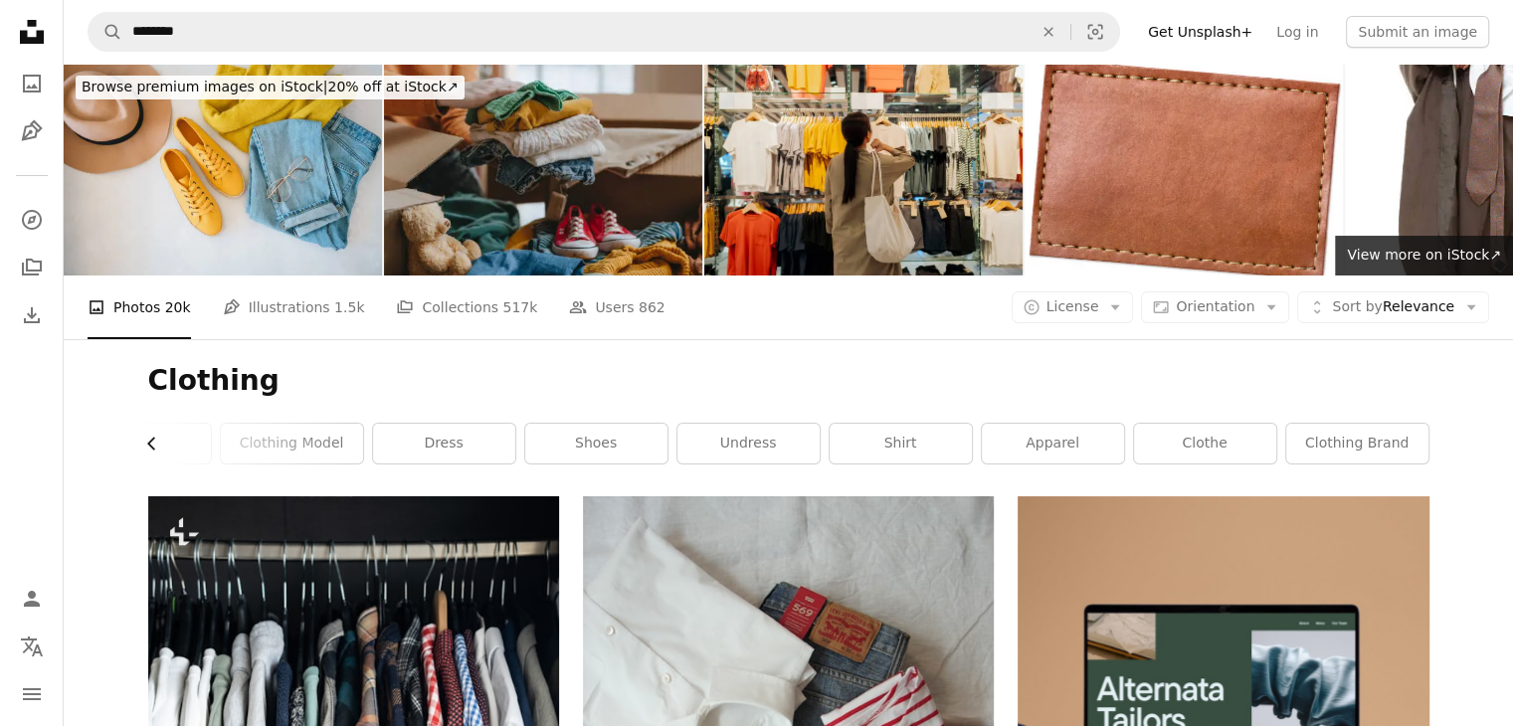
click at [147, 444] on icon "button" at bounding box center [151, 444] width 8 height 13
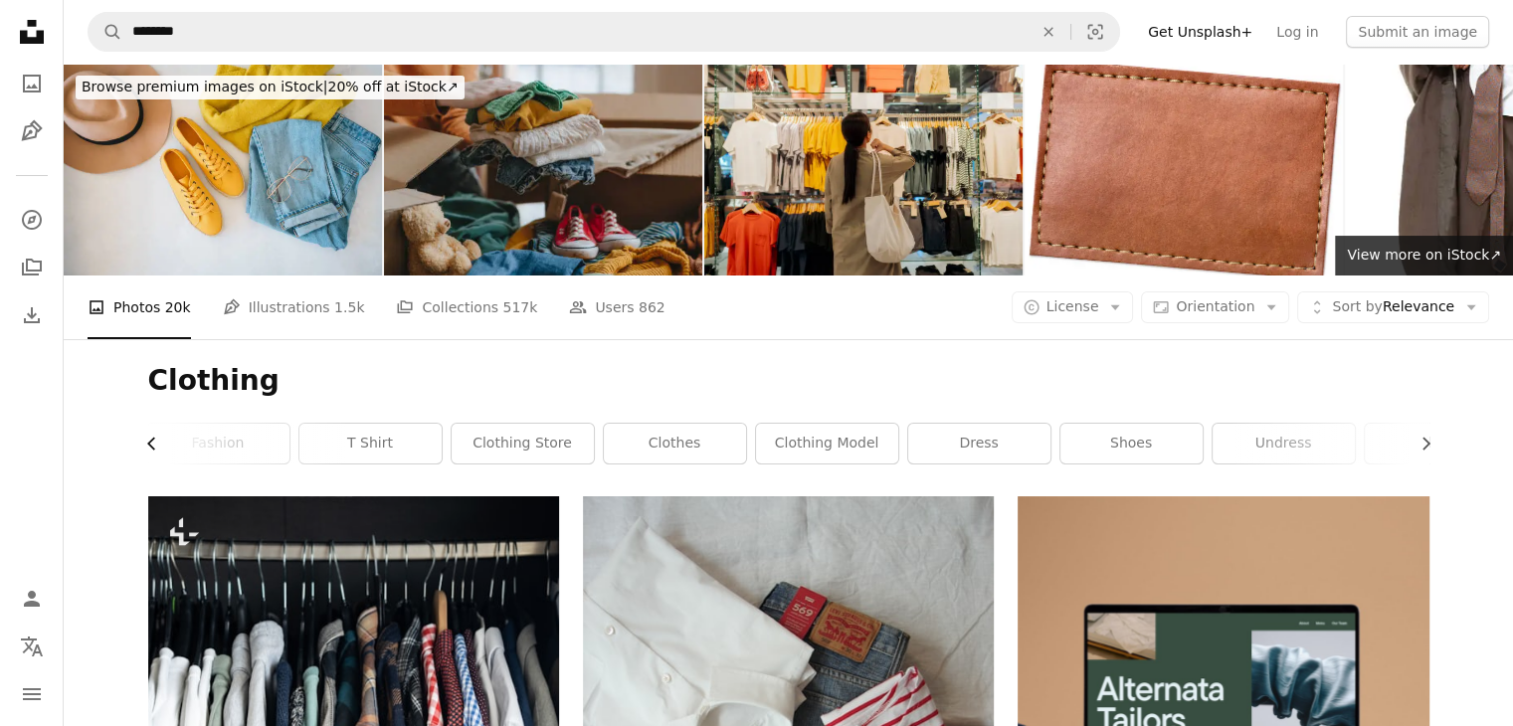
scroll to position [0, 0]
click at [148, 444] on div "fashion" at bounding box center [220, 444] width 144 height 42
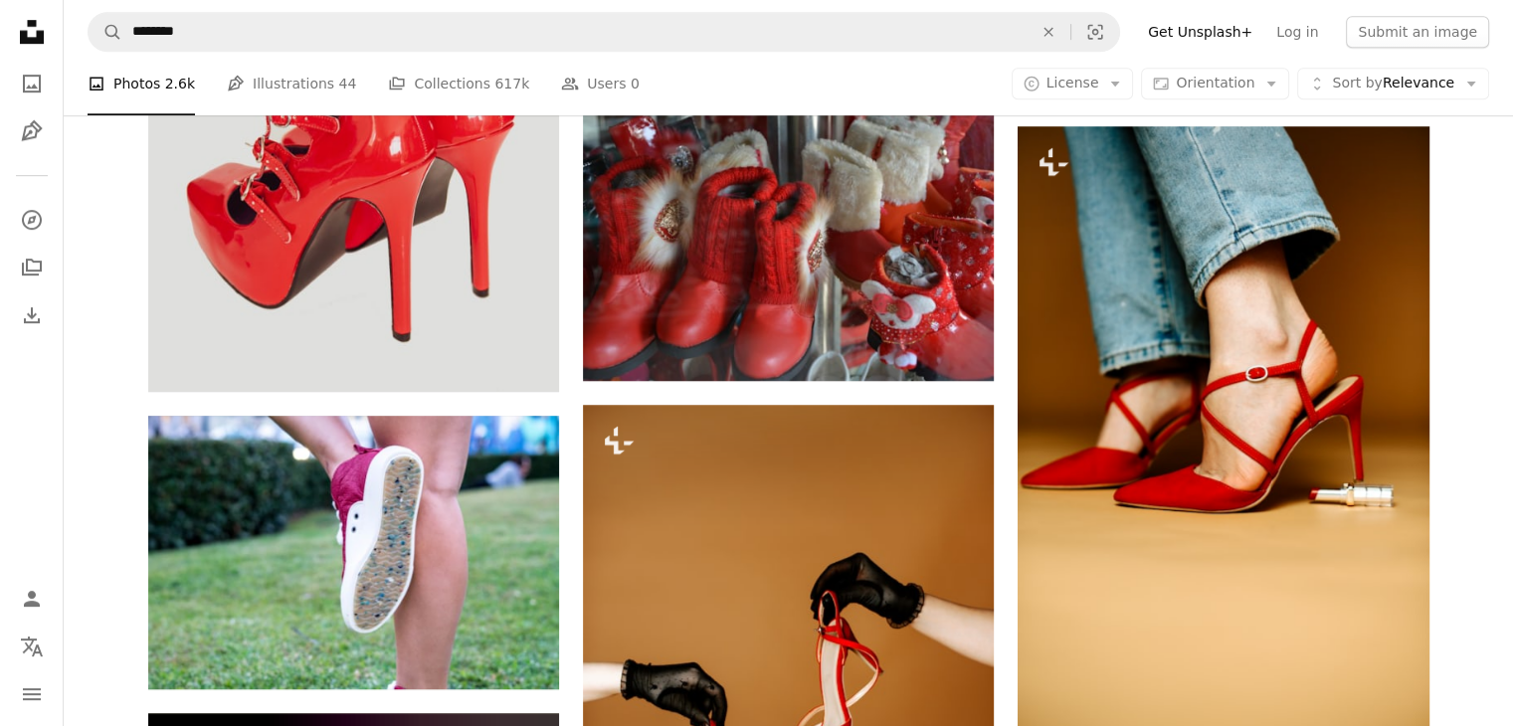
scroll to position [1221, 0]
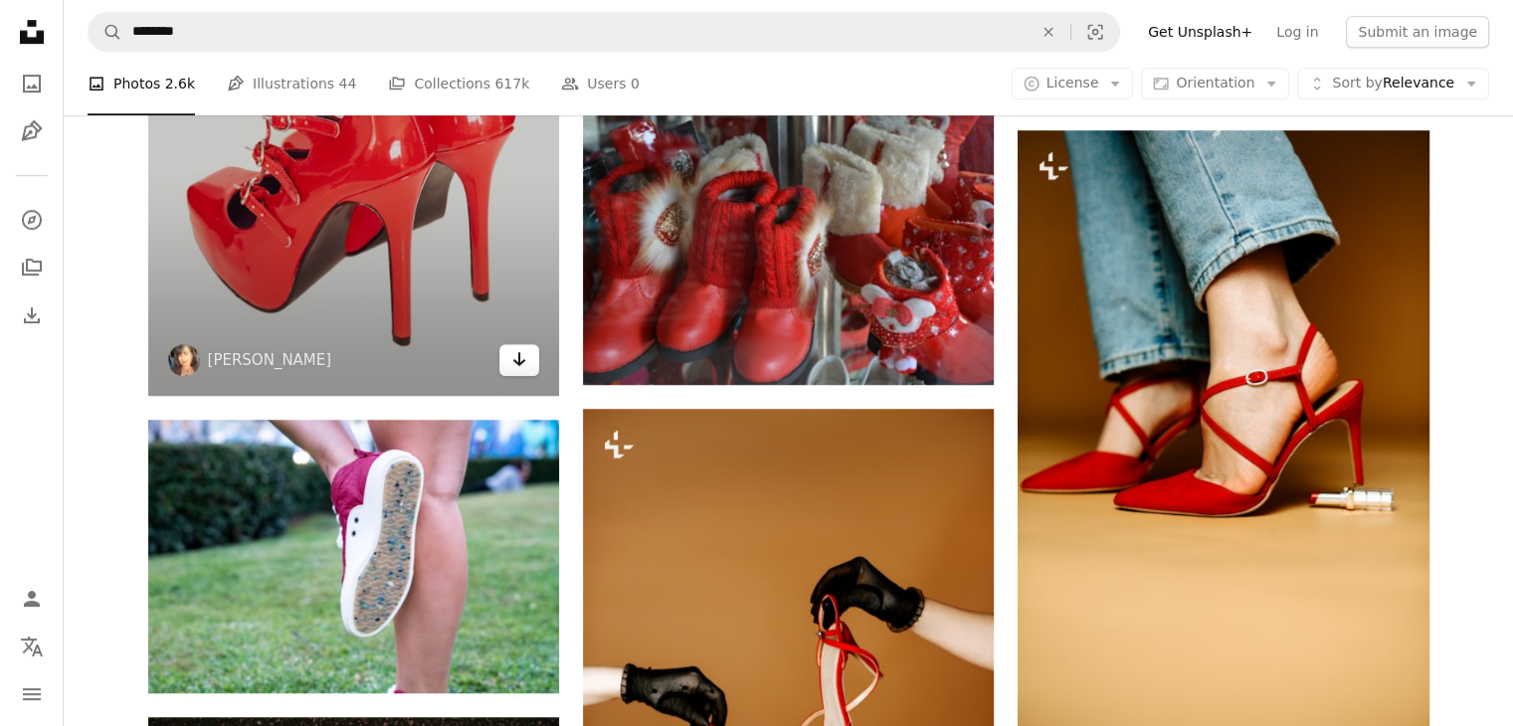
click at [504, 361] on link "Arrow pointing down" at bounding box center [519, 360] width 40 height 32
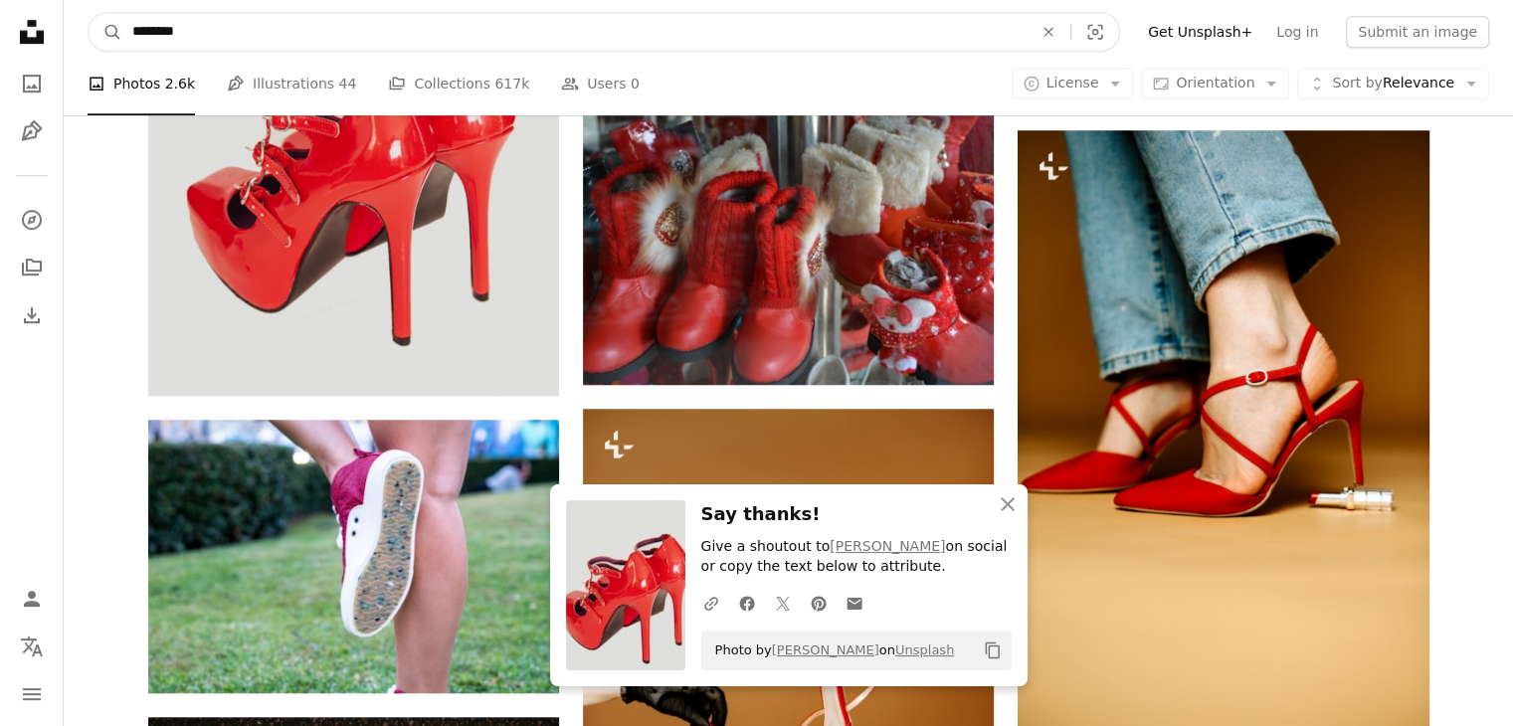
click at [539, 38] on input "********" at bounding box center [574, 32] width 904 height 38
type input "*"
type input "**********"
click at [89, 13] on button "A magnifying glass" at bounding box center [106, 32] width 34 height 38
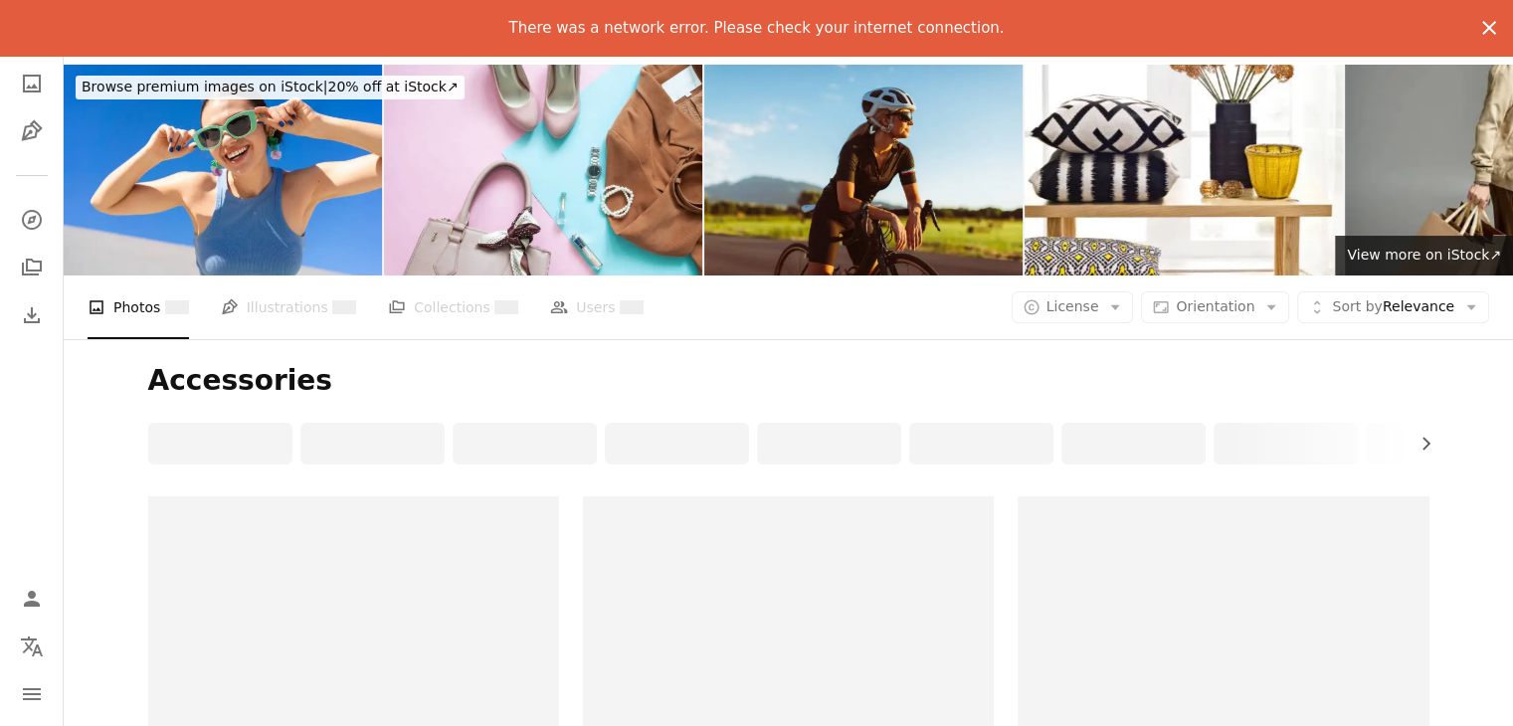
click at [1482, 16] on icon "An X shape" at bounding box center [1489, 28] width 24 height 24
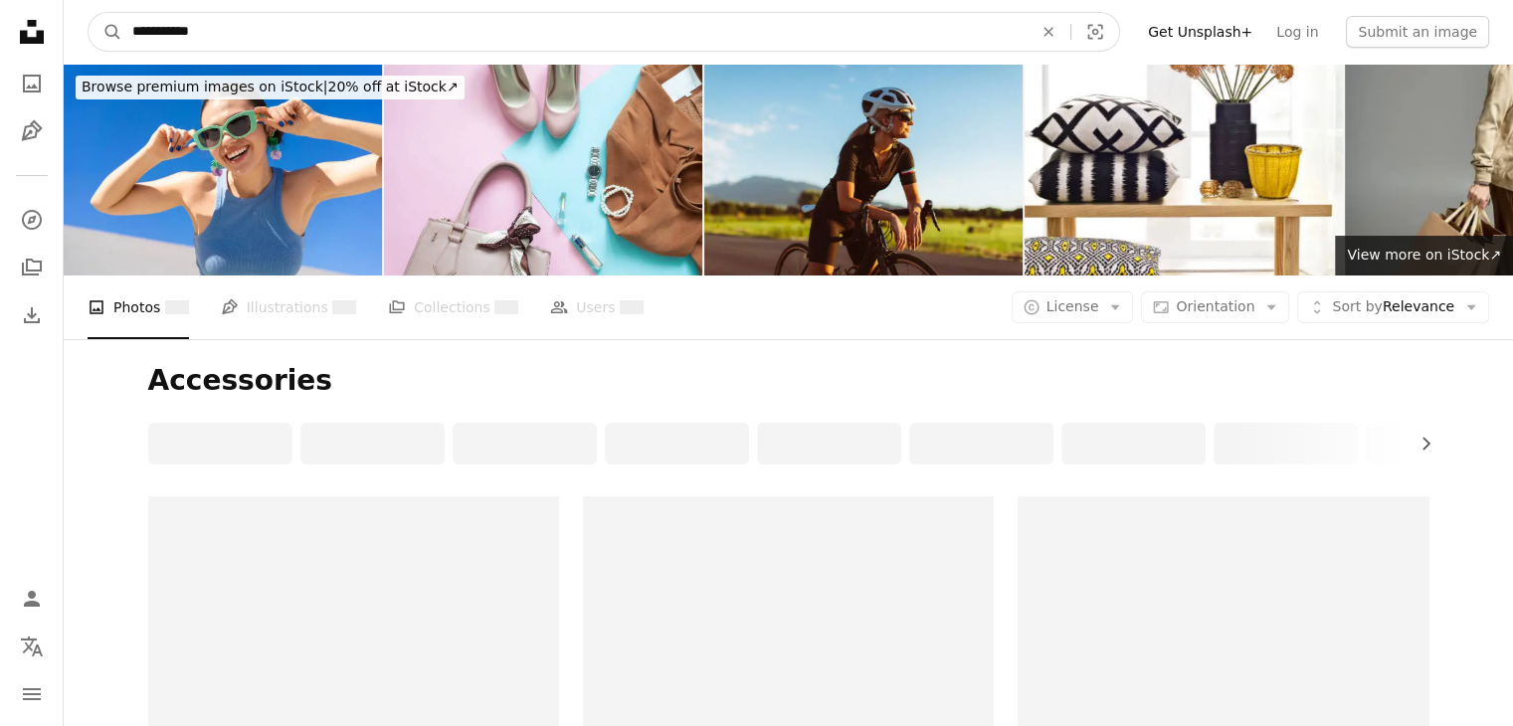
click at [939, 24] on input "**********" at bounding box center [574, 32] width 904 height 38
type input "*"
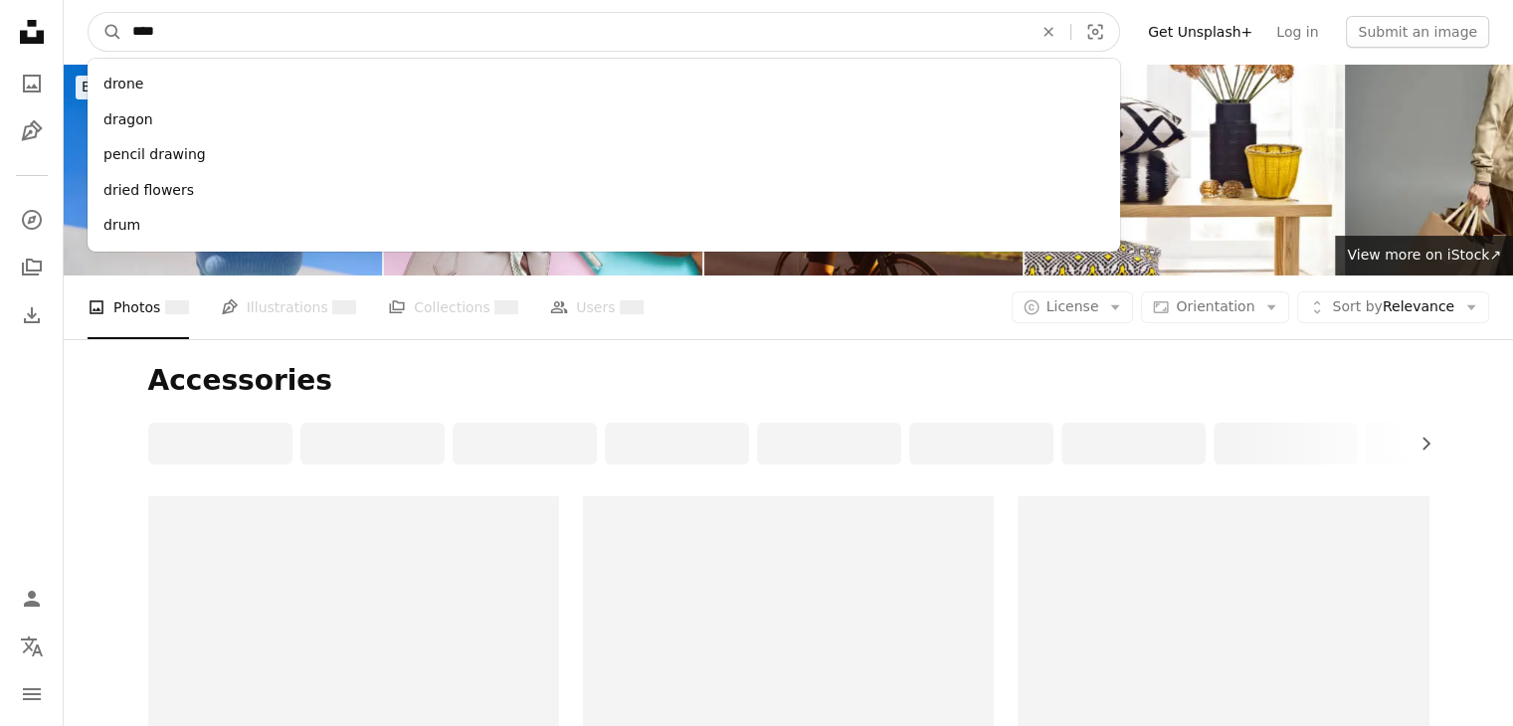
type input "*****"
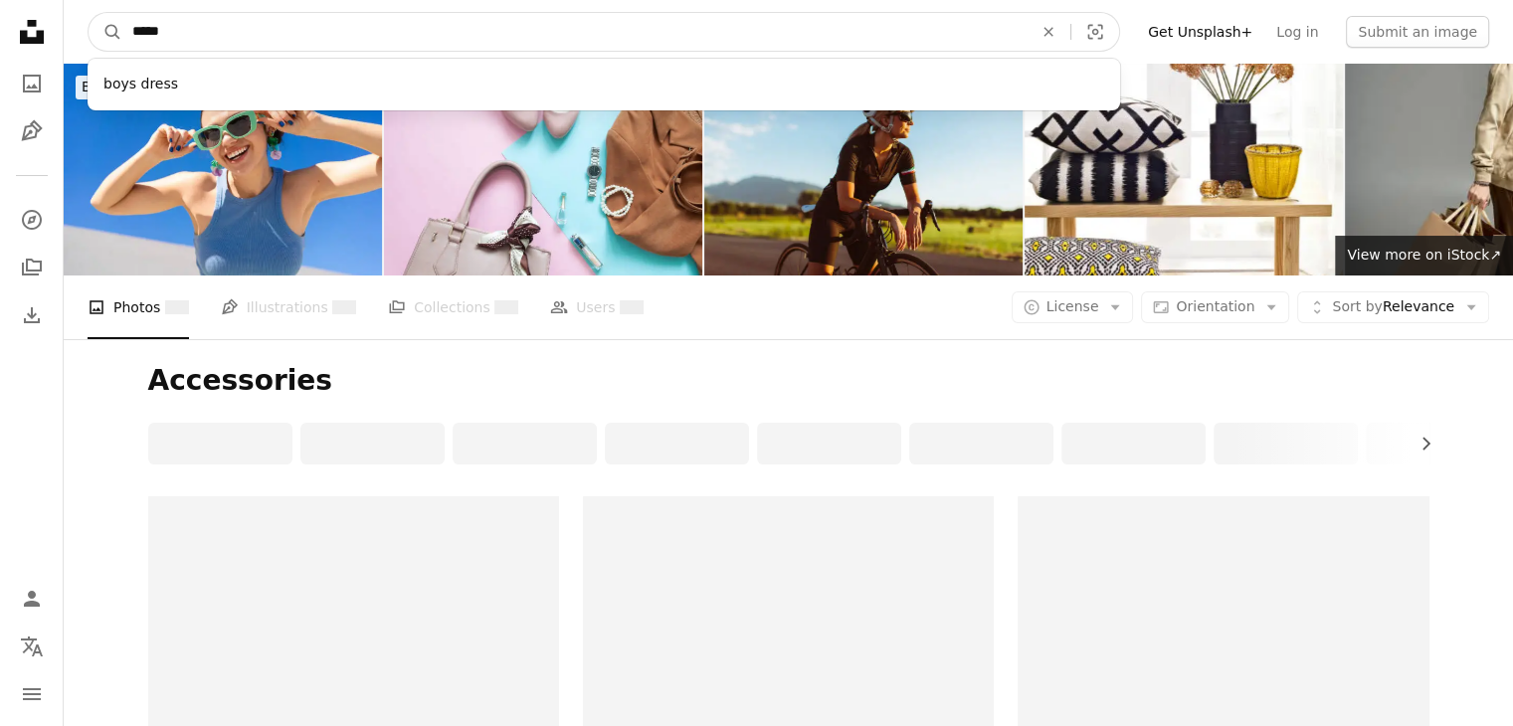
click button "A magnifying glass" at bounding box center [106, 32] width 34 height 38
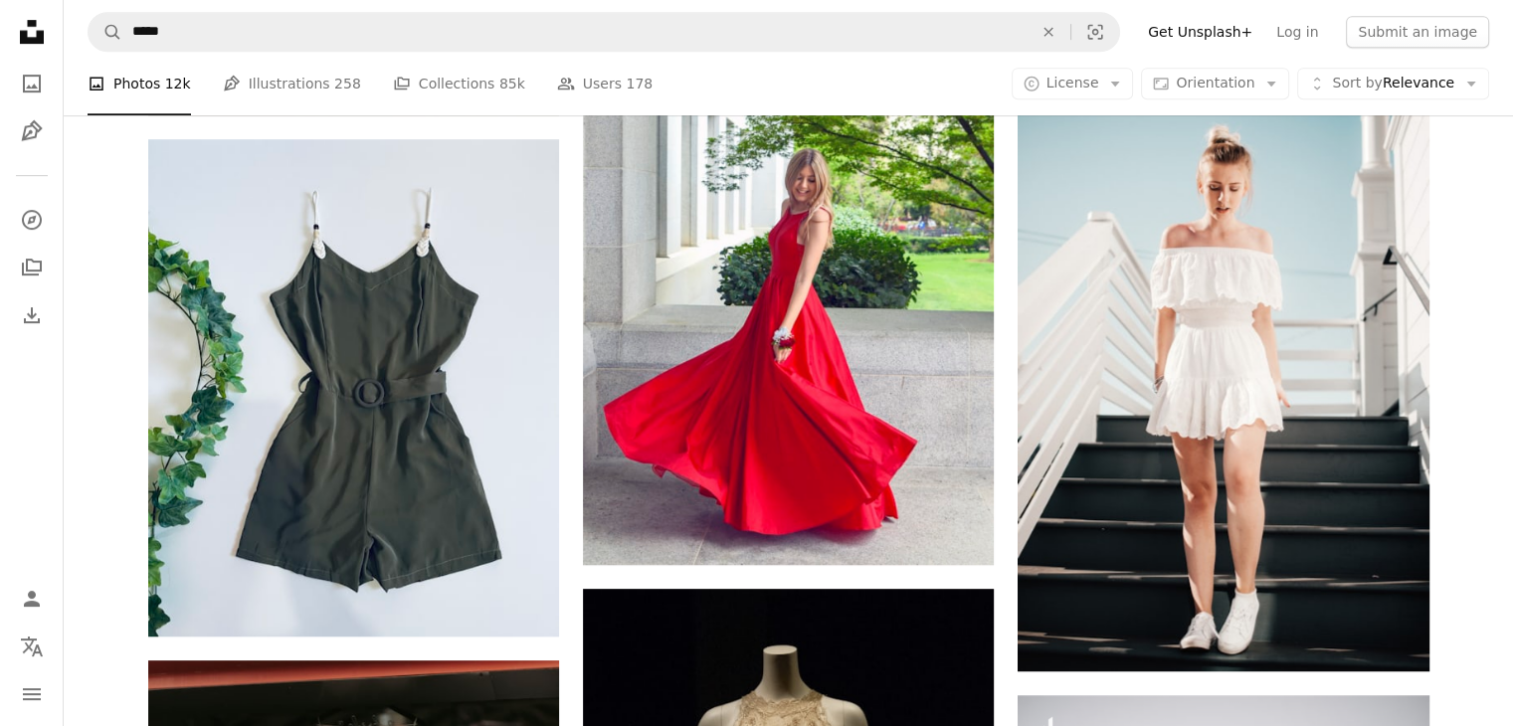
scroll to position [998, 0]
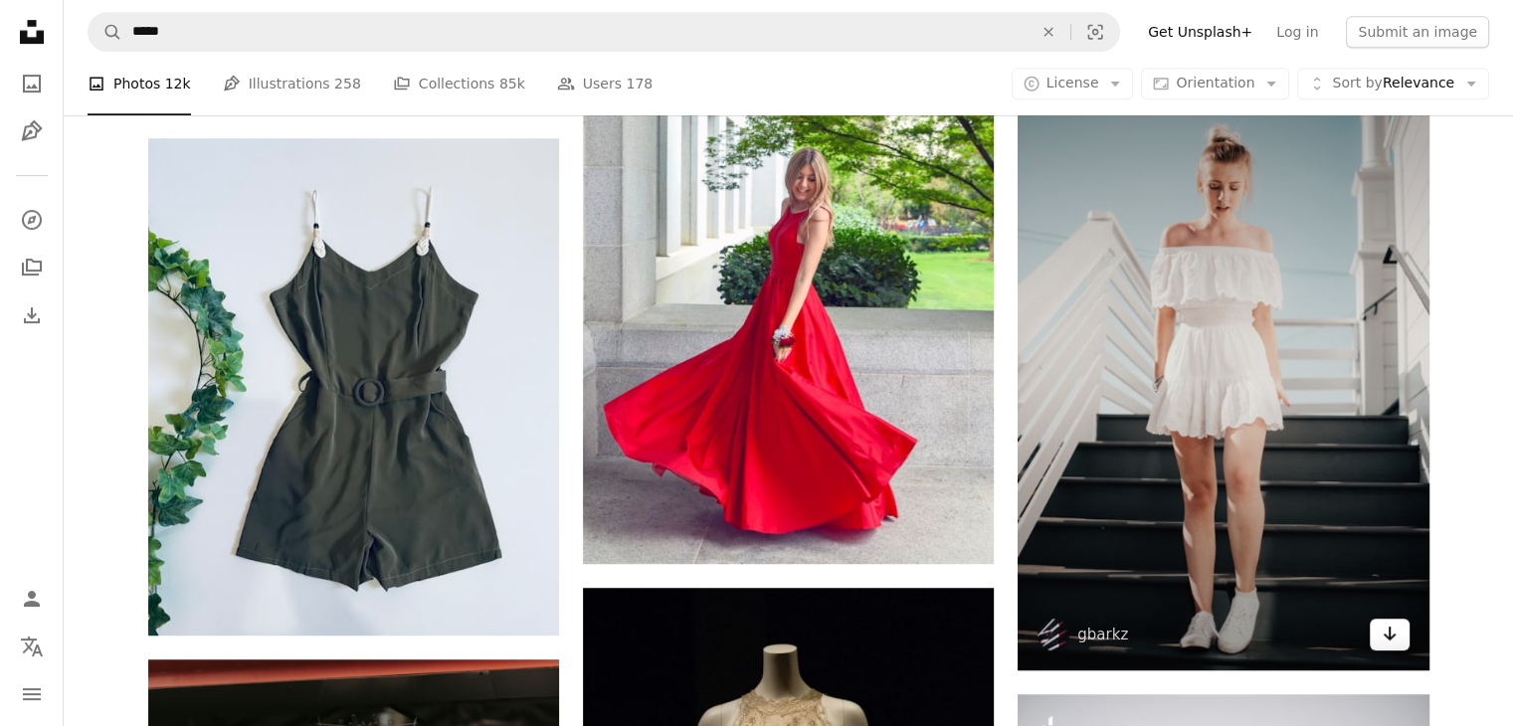
click at [1398, 630] on link "Arrow pointing down" at bounding box center [1389, 635] width 40 height 32
